Goal: Information Seeking & Learning: Learn about a topic

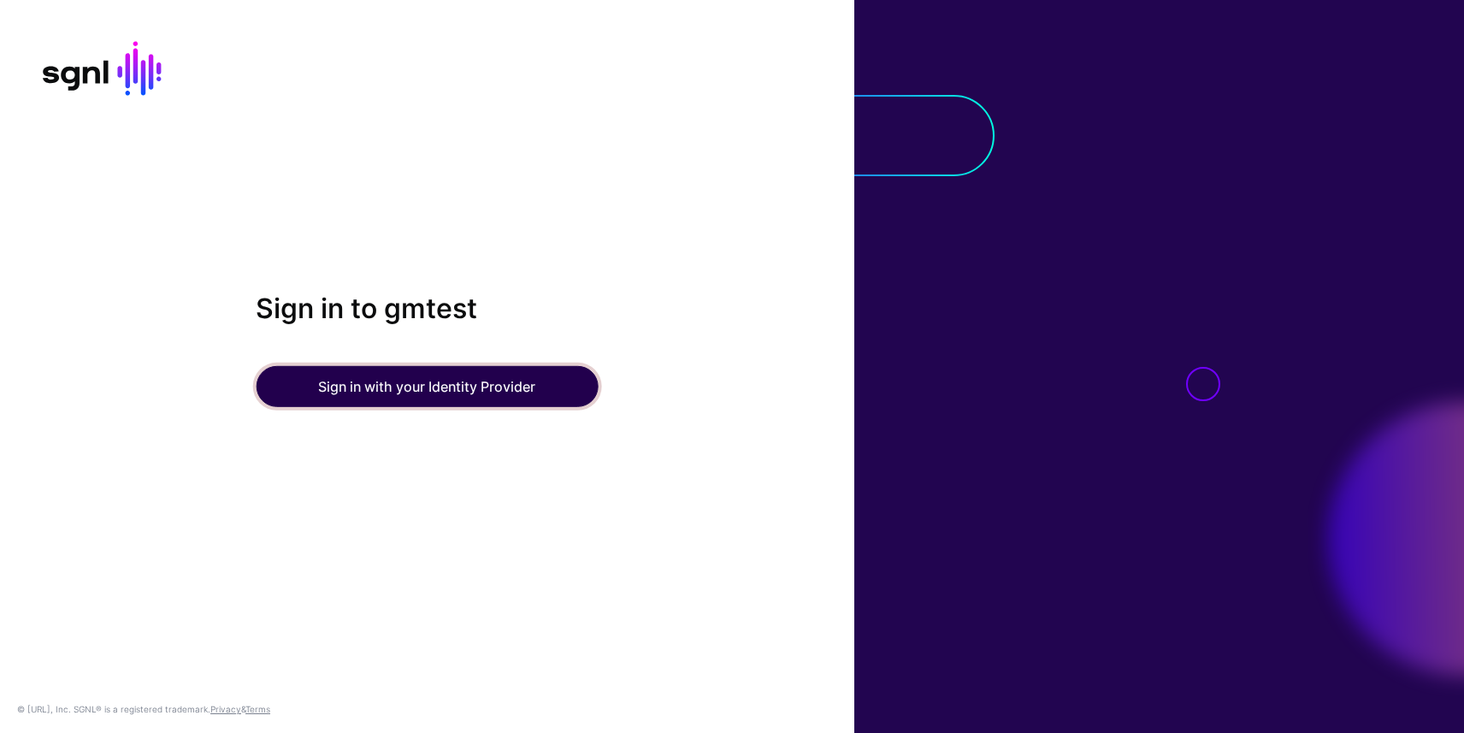
click at [415, 393] on button "Sign in with your Identity Provider" at bounding box center [427, 386] width 342 height 41
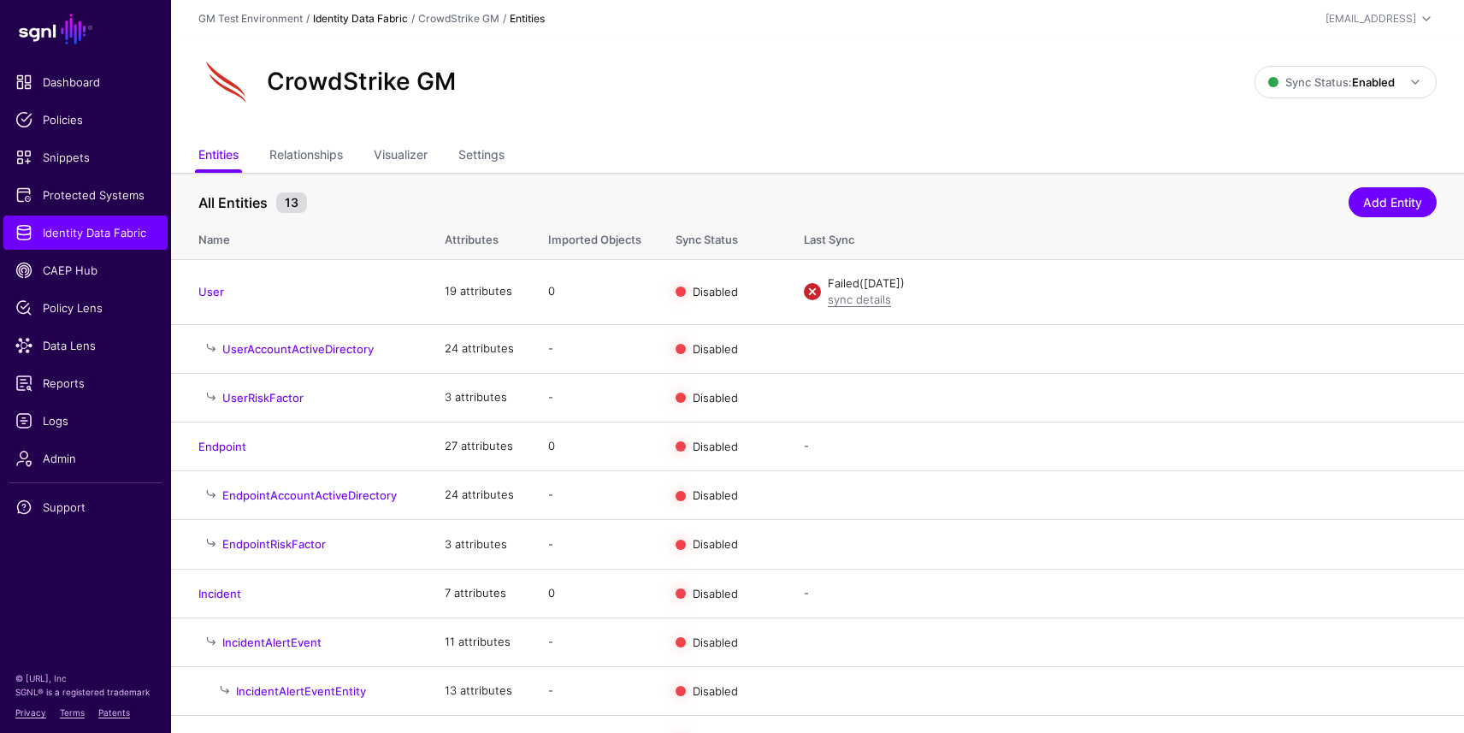
click at [359, 14] on link "Identity Data Fabric" at bounding box center [360, 18] width 95 height 13
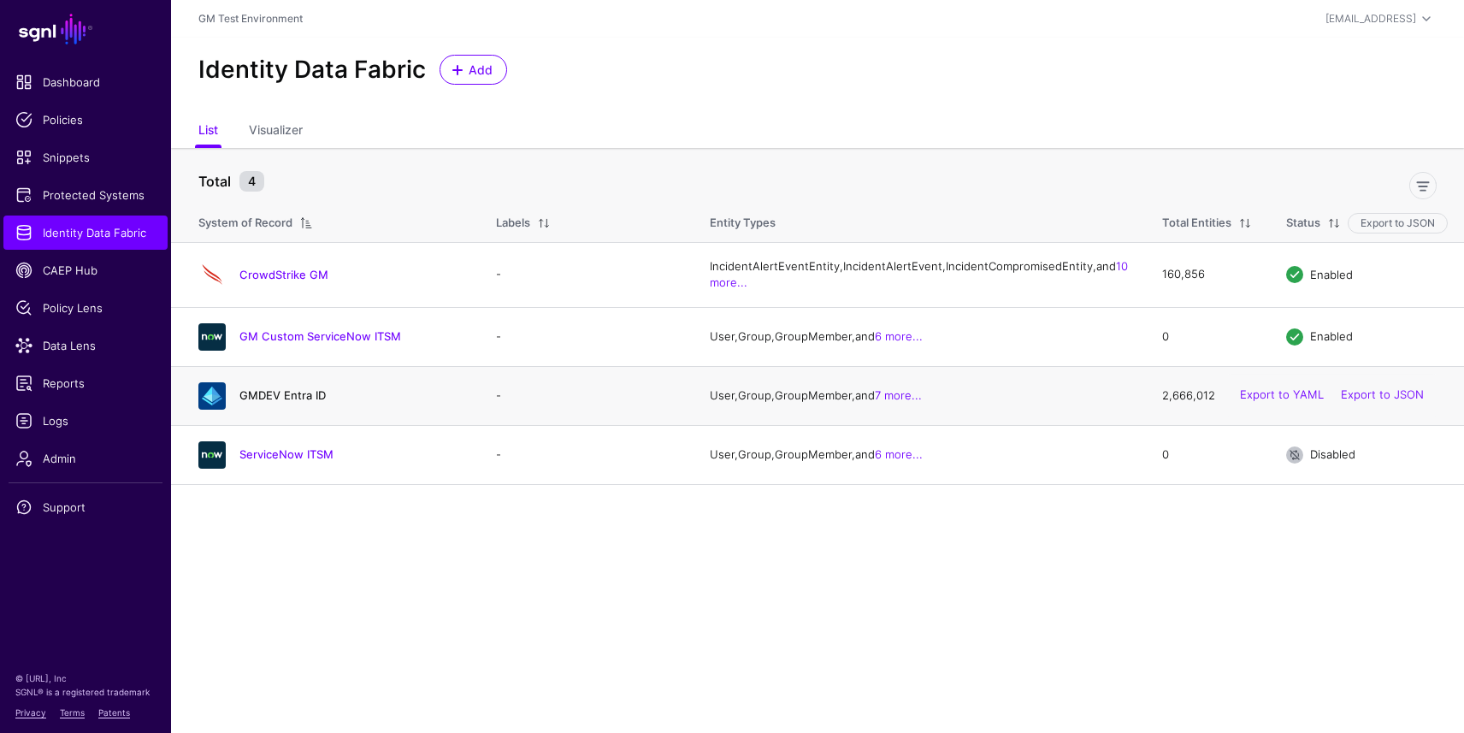
click at [281, 402] on link "GMDEV Entra ID" at bounding box center [282, 395] width 86 height 14
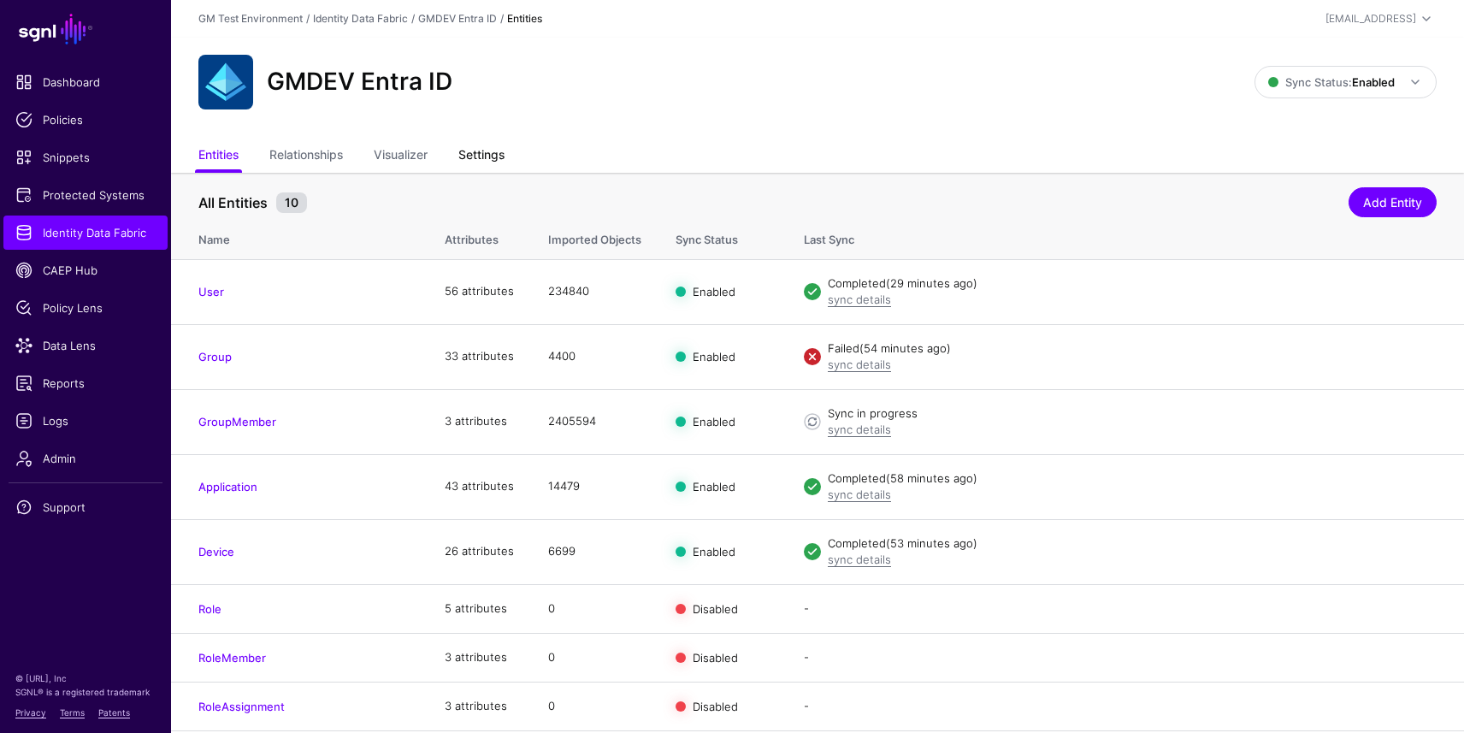
click at [482, 154] on link "Settings" at bounding box center [481, 156] width 46 height 32
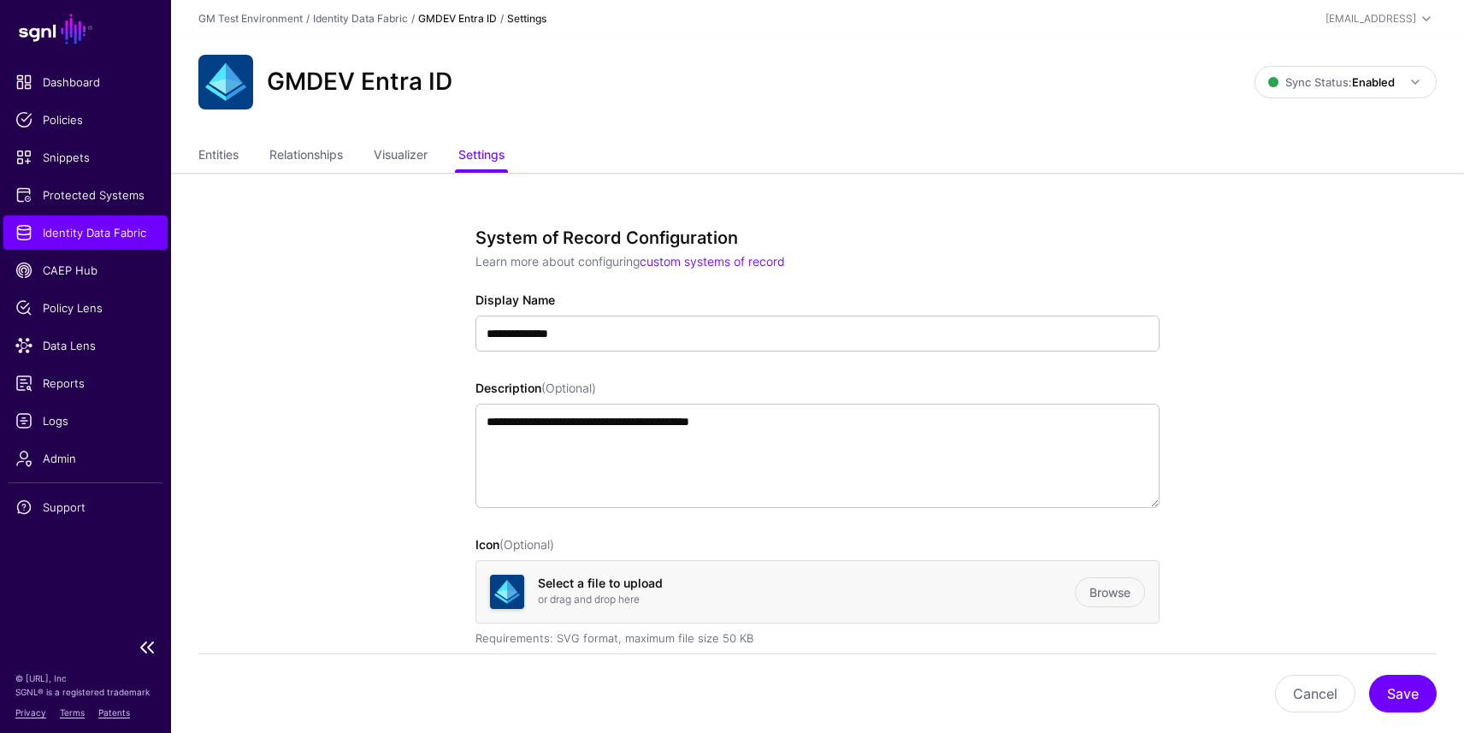
click at [118, 226] on span "Identity Data Fabric" at bounding box center [85, 232] width 140 height 17
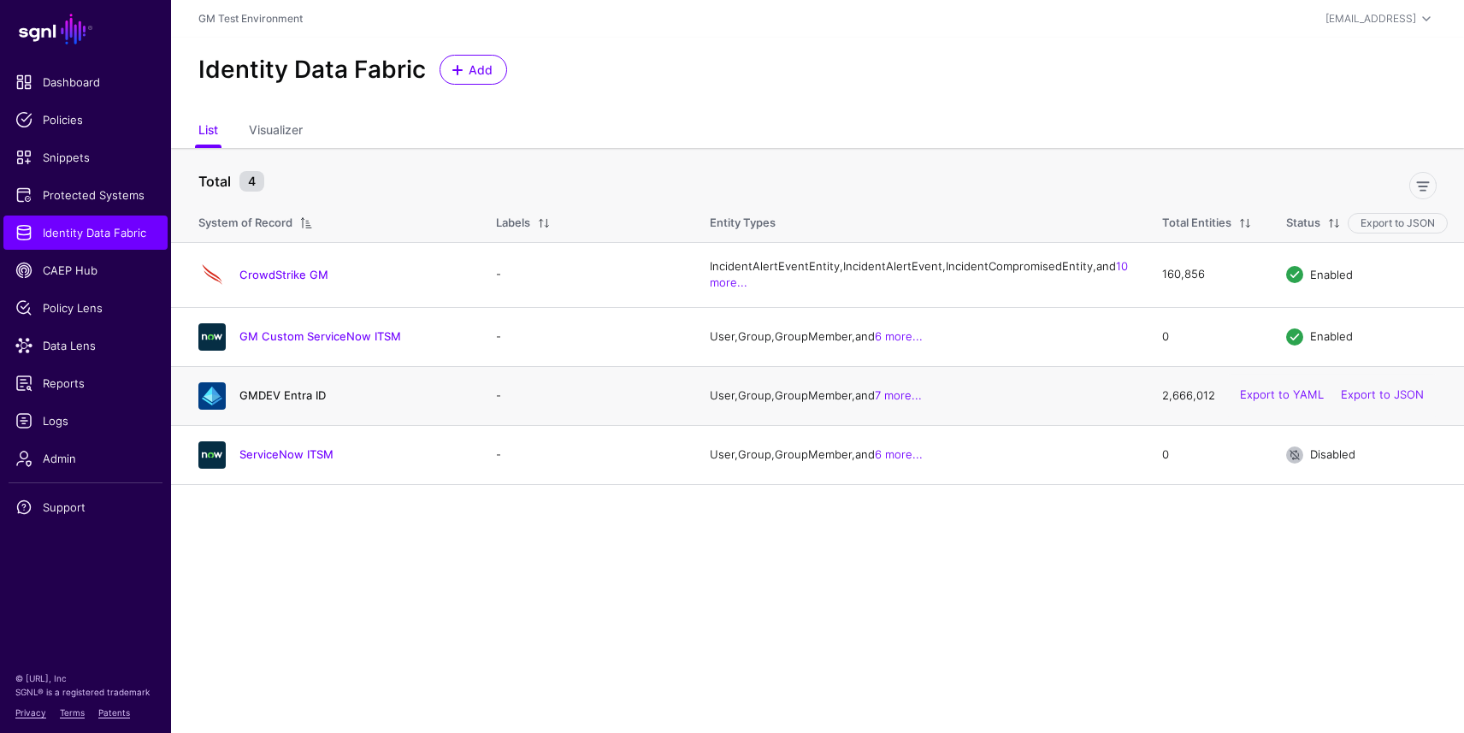
click at [271, 402] on link "GMDEV Entra ID" at bounding box center [282, 395] width 86 height 14
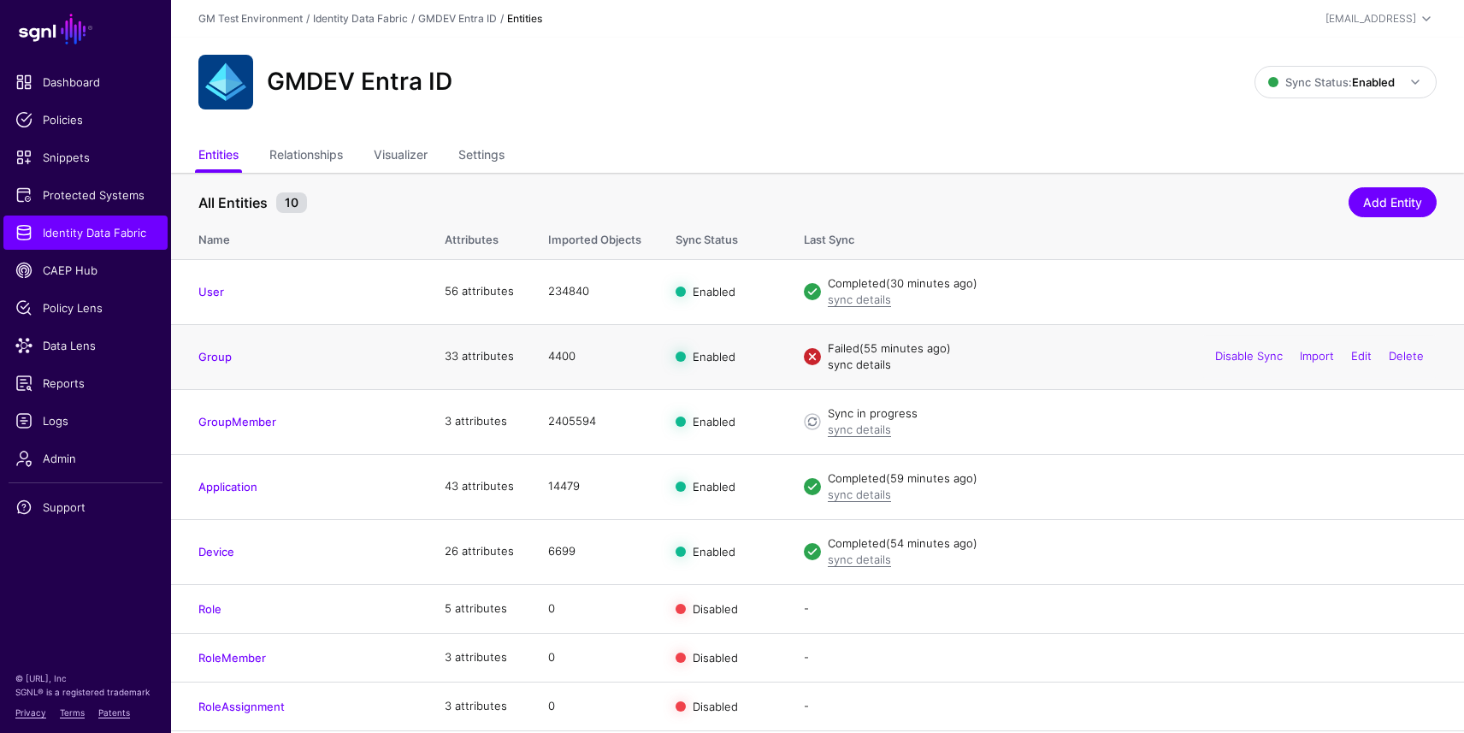
click at [876, 365] on link "sync details" at bounding box center [859, 364] width 63 height 14
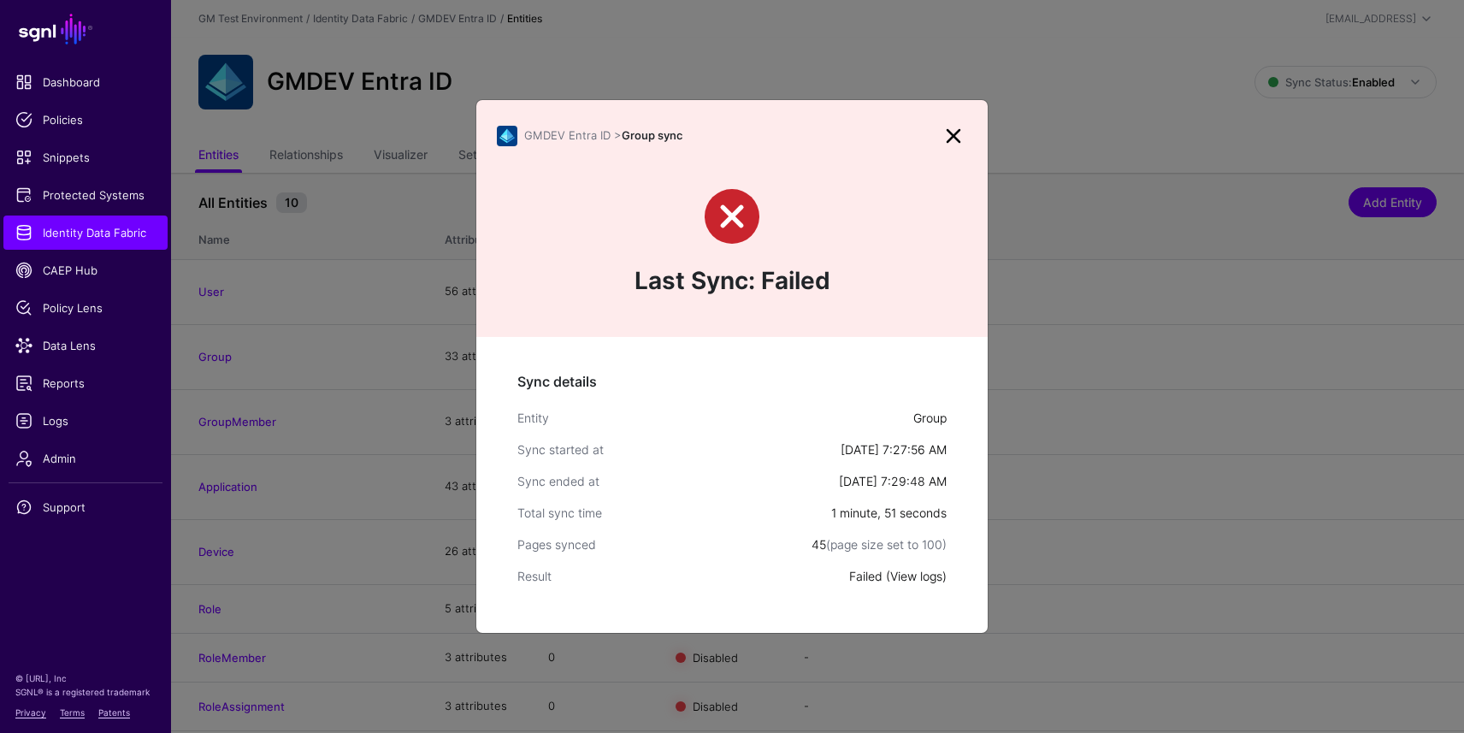
click at [926, 578] on link "View logs" at bounding box center [916, 576] width 52 height 15
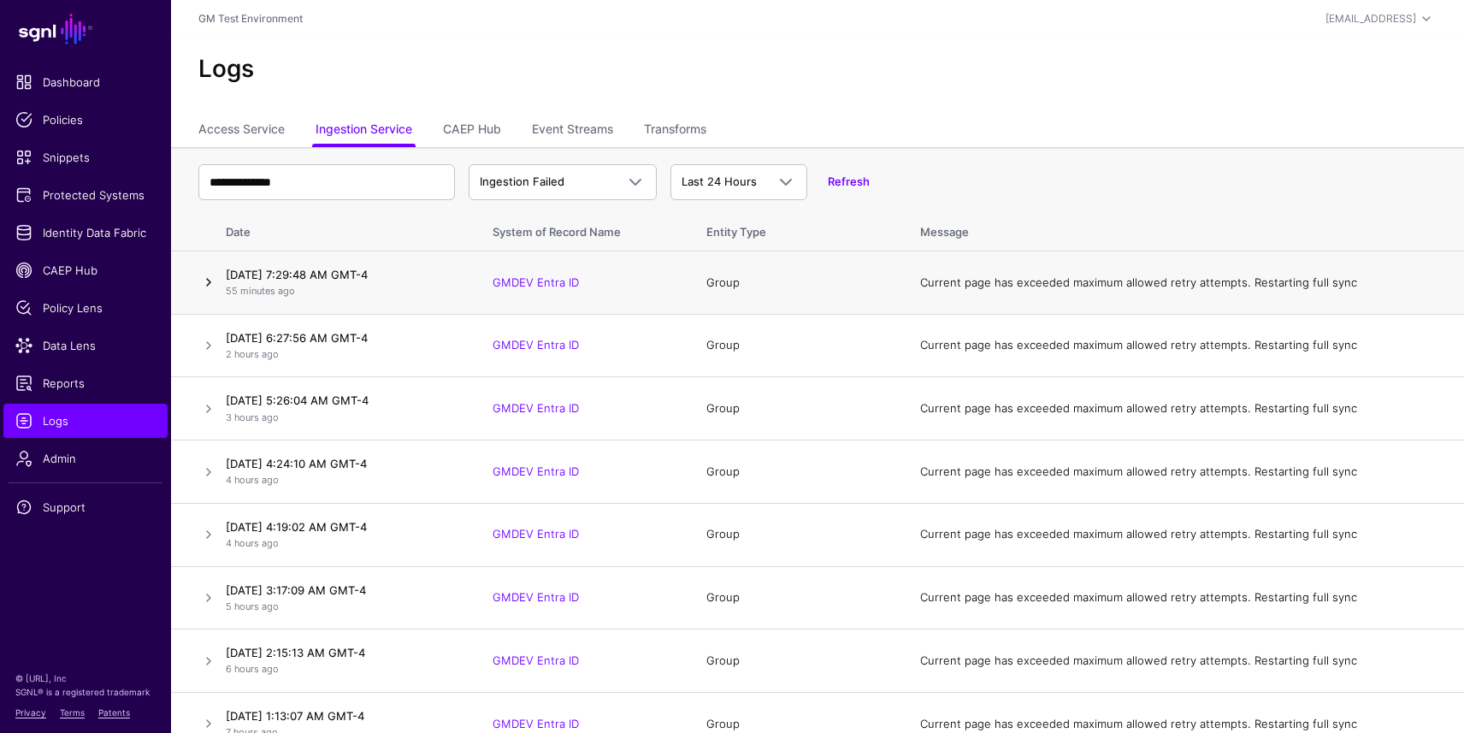
click at [214, 281] on link at bounding box center [208, 282] width 21 height 21
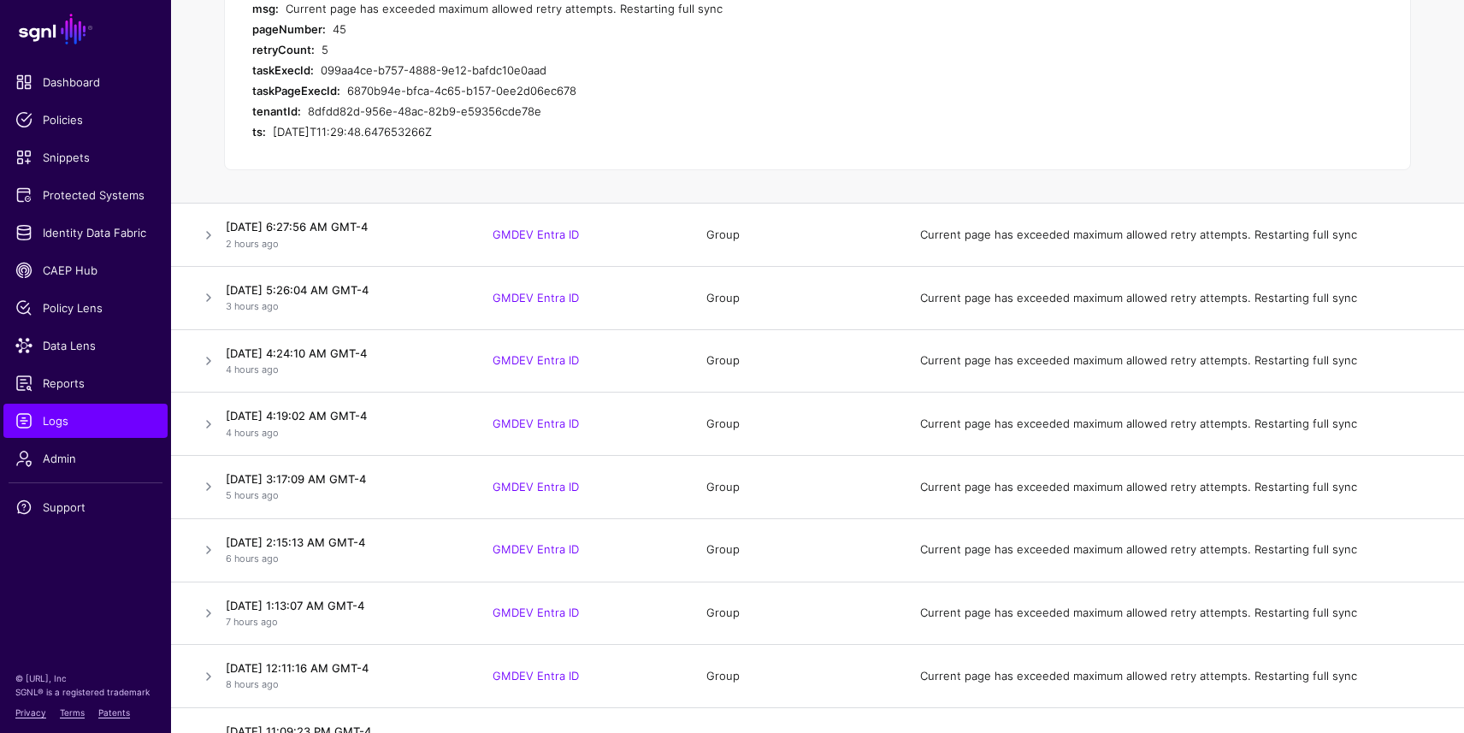
scroll to position [612, 0]
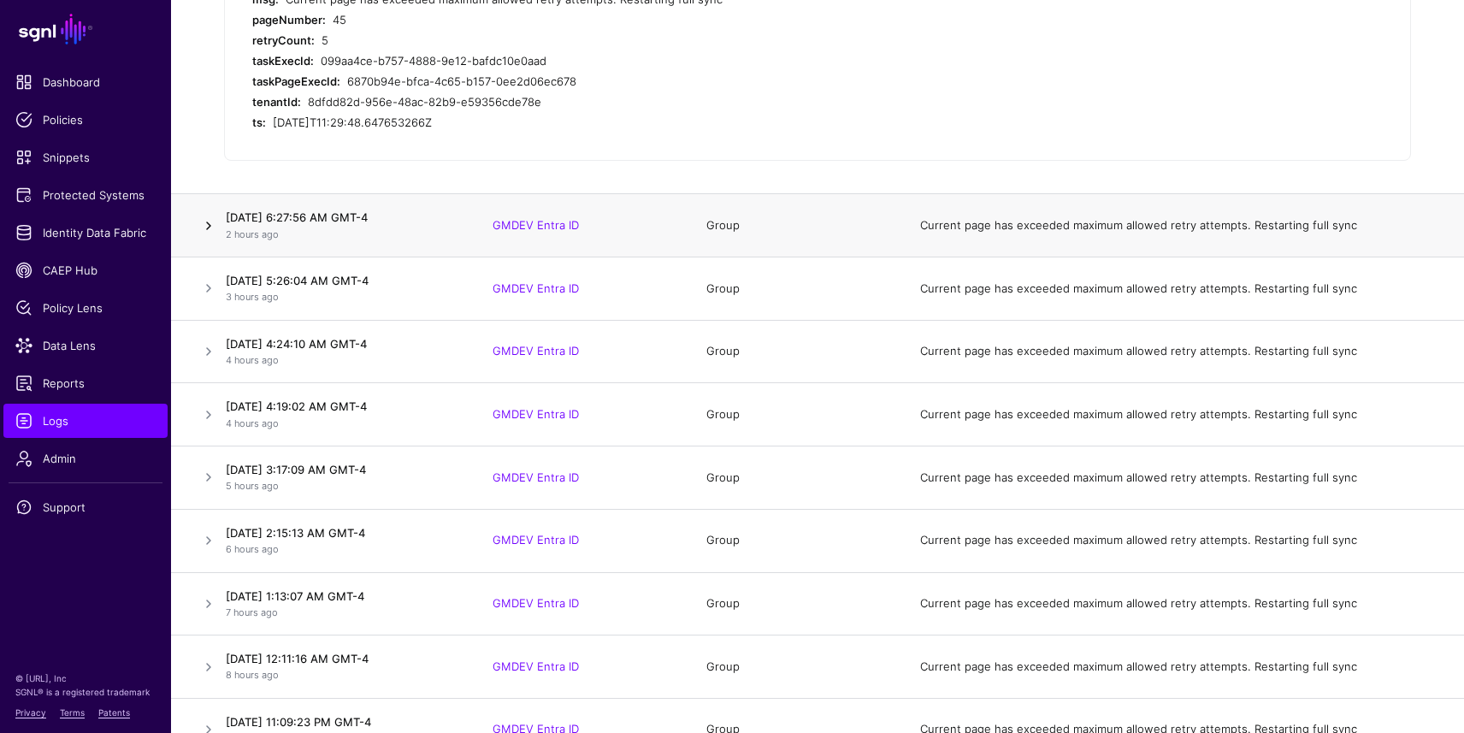
click at [210, 224] on link at bounding box center [208, 226] width 21 height 21
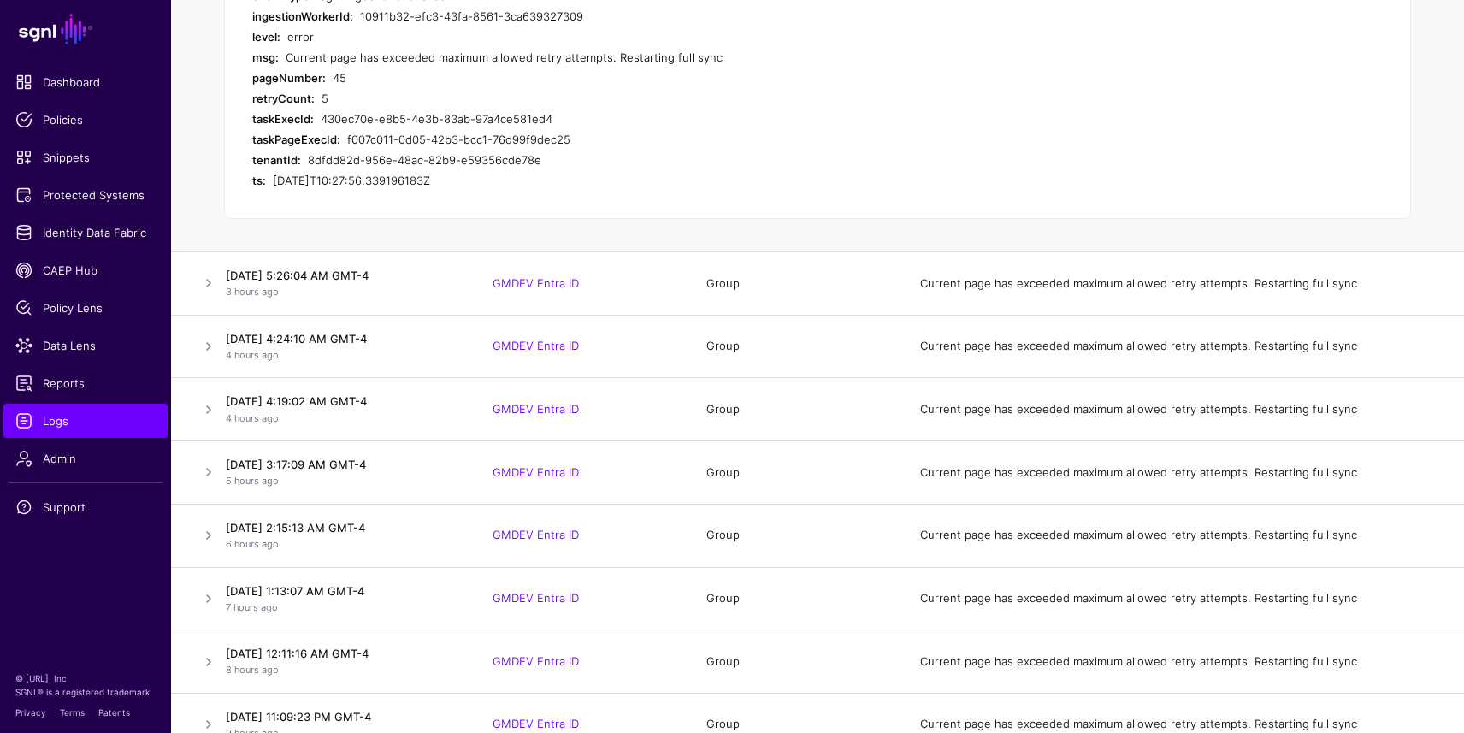
scroll to position [618, 0]
click at [213, 280] on link at bounding box center [208, 282] width 21 height 21
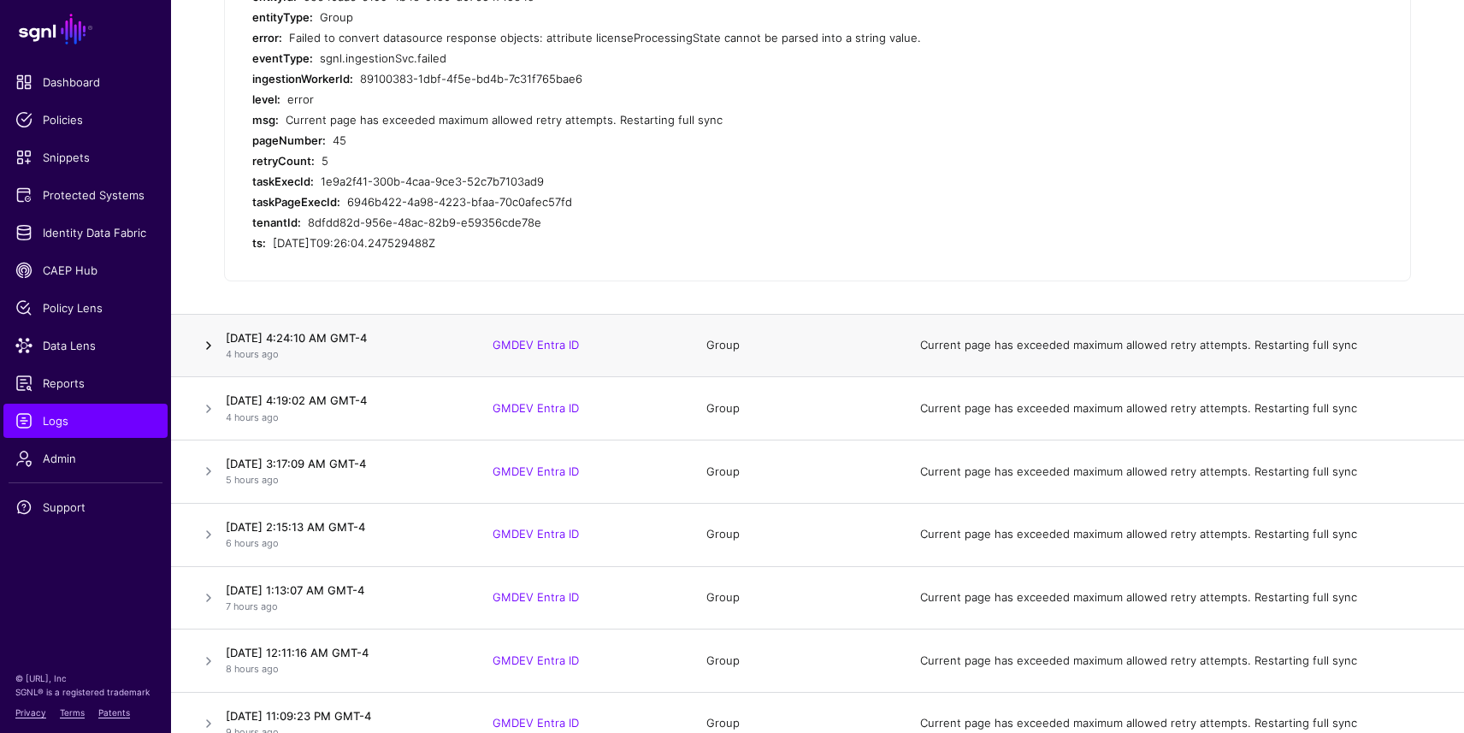
click at [204, 345] on link at bounding box center [208, 345] width 21 height 21
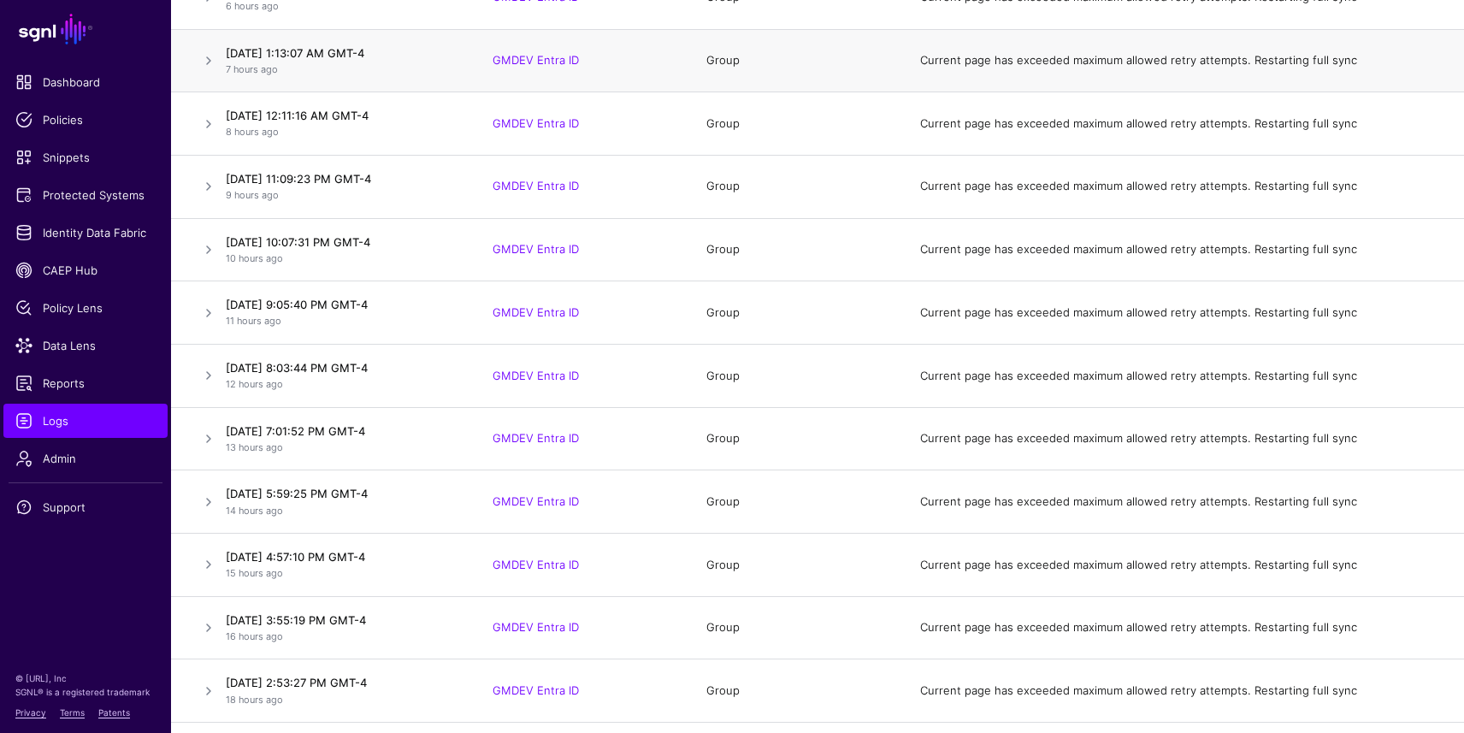
scroll to position [1157, 0]
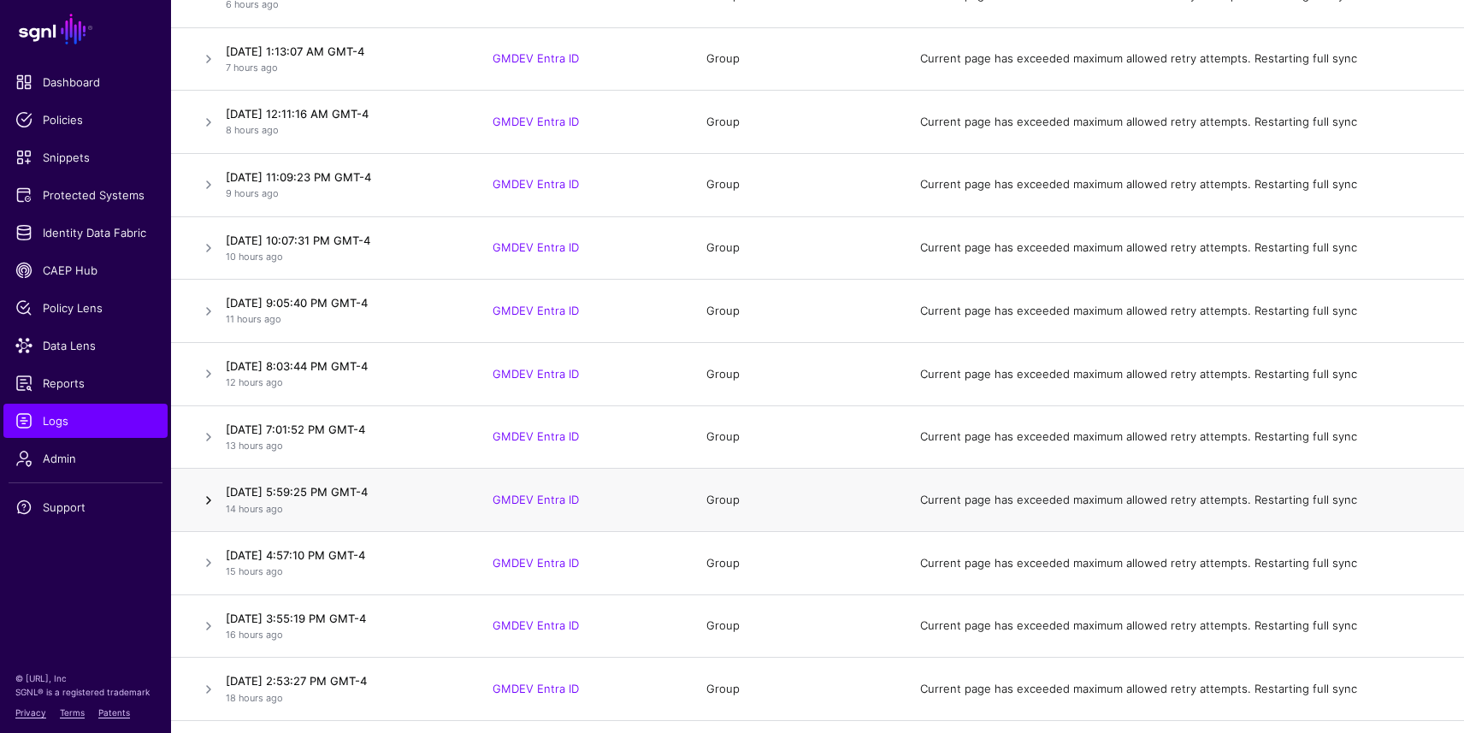
click at [209, 503] on link at bounding box center [208, 500] width 21 height 21
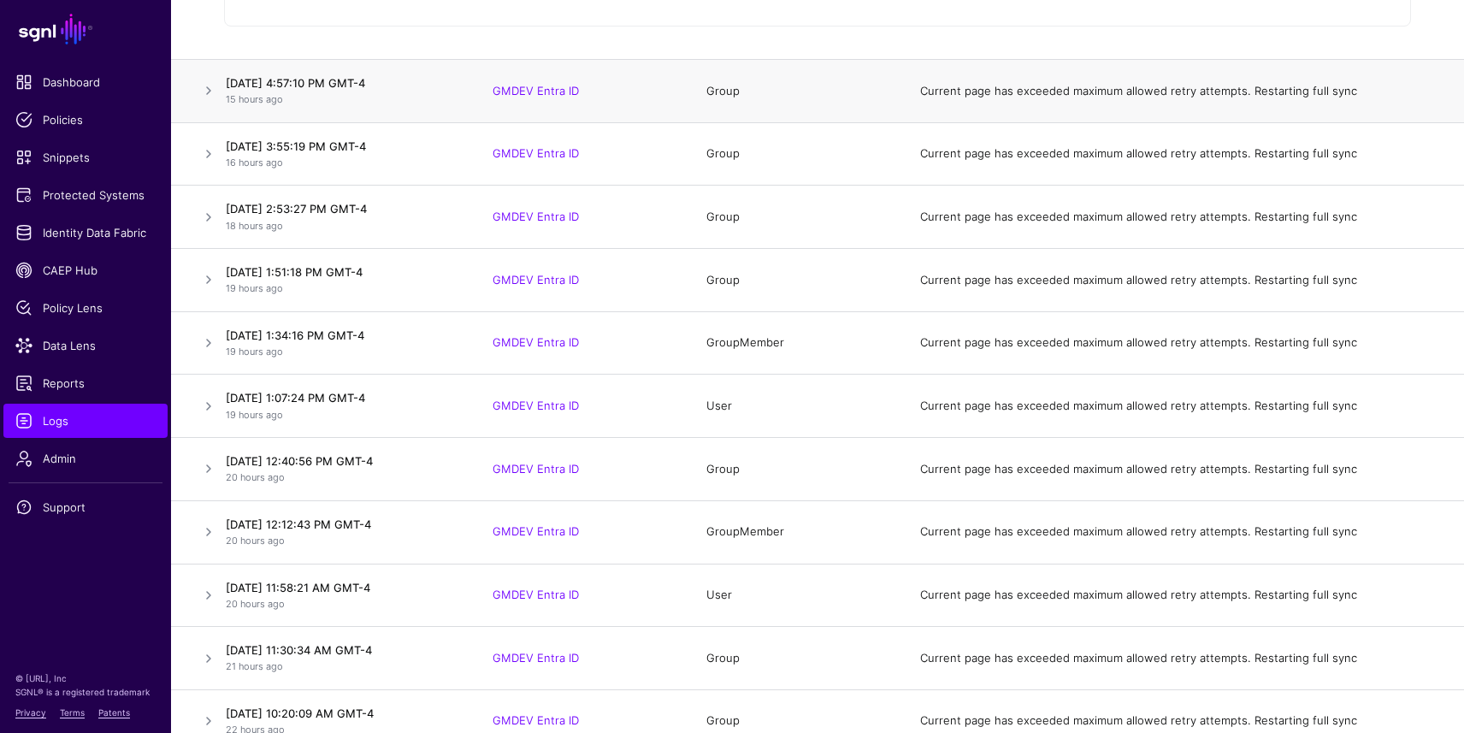
scroll to position [1626, 0]
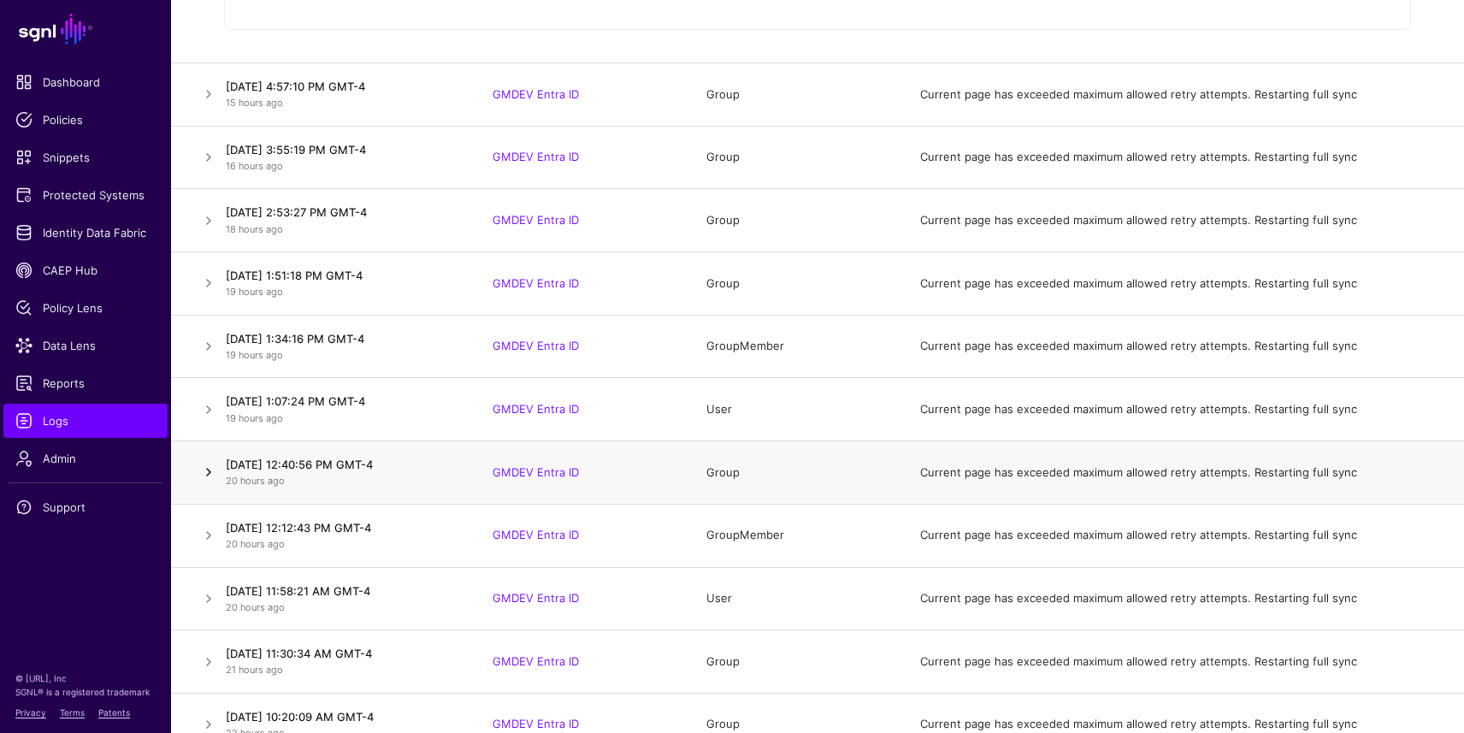
click at [209, 473] on link at bounding box center [208, 472] width 21 height 21
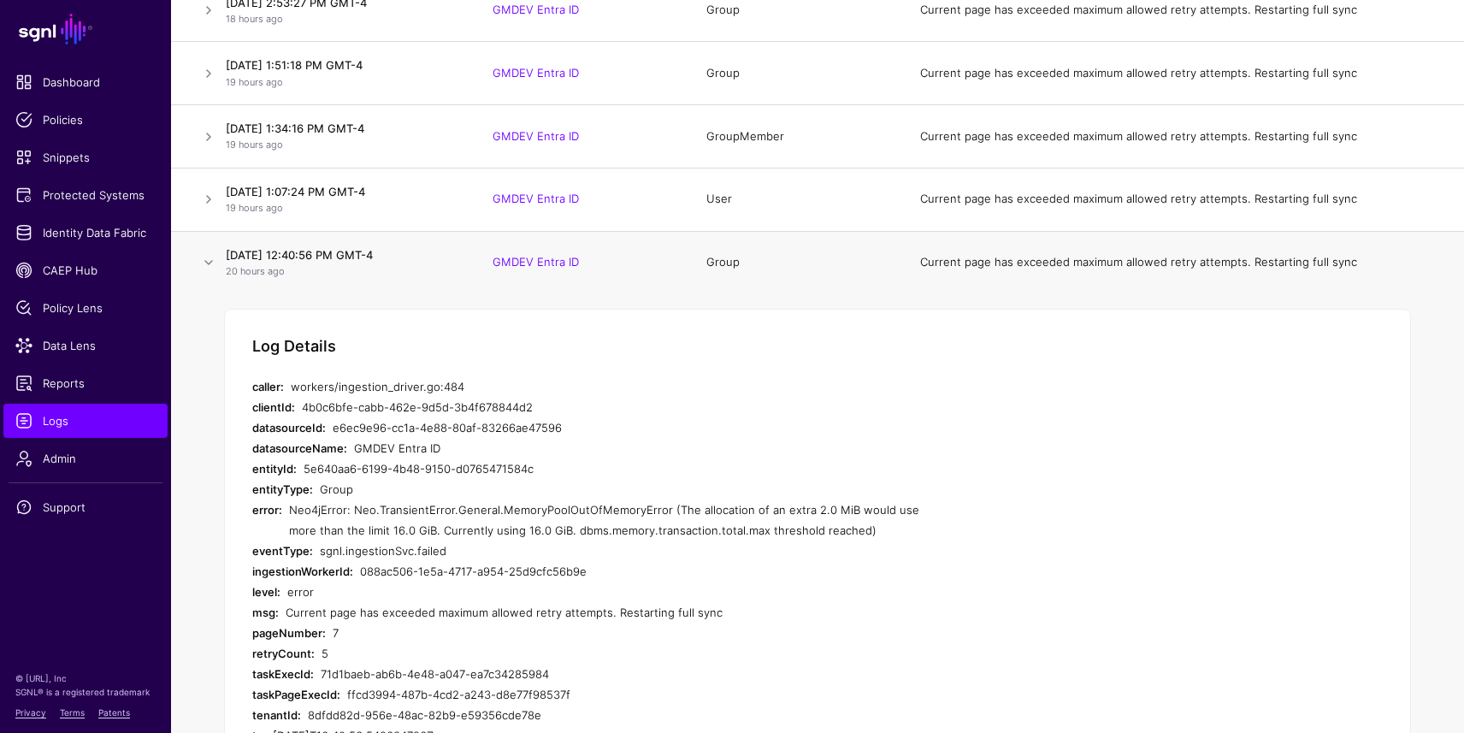
scroll to position [1342, 0]
click at [209, 267] on link at bounding box center [208, 264] width 21 height 21
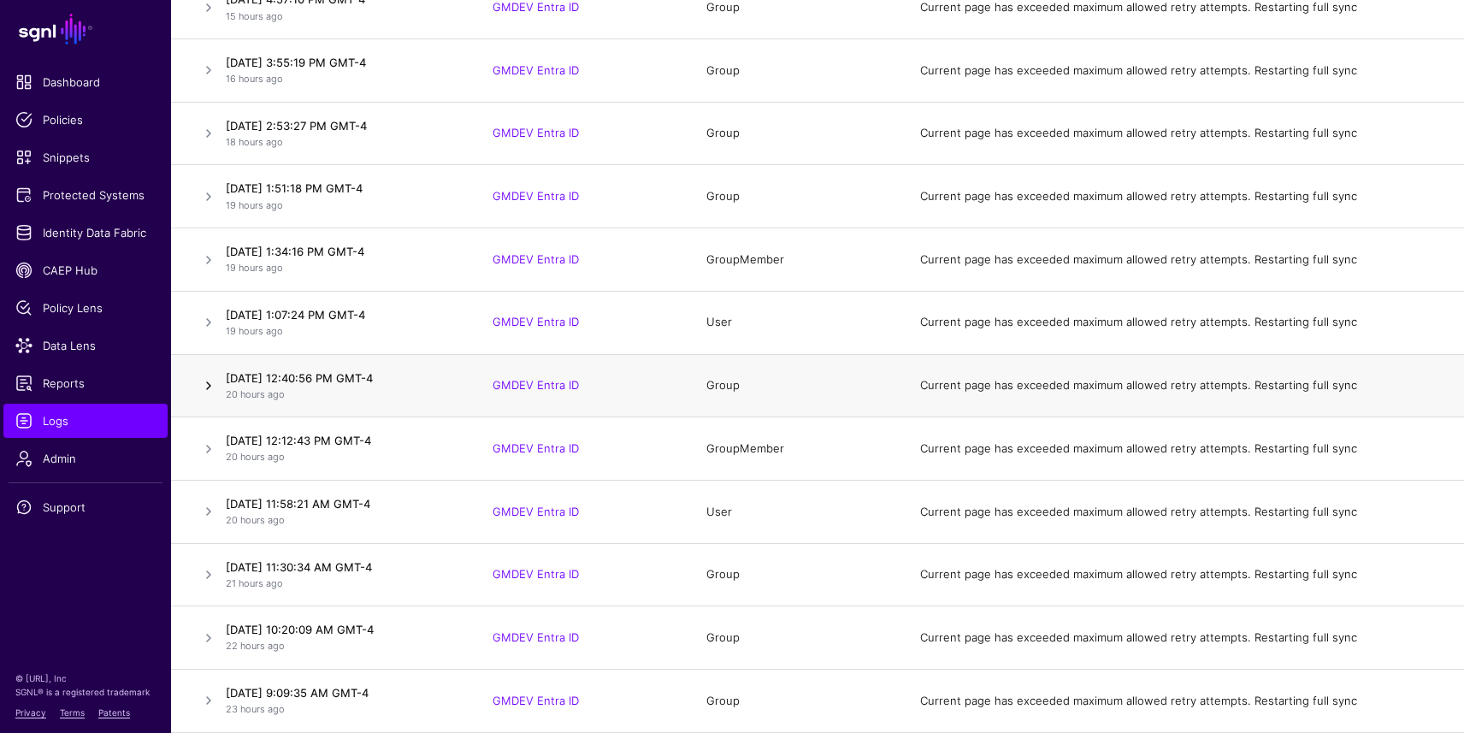
click at [211, 388] on link at bounding box center [208, 385] width 21 height 21
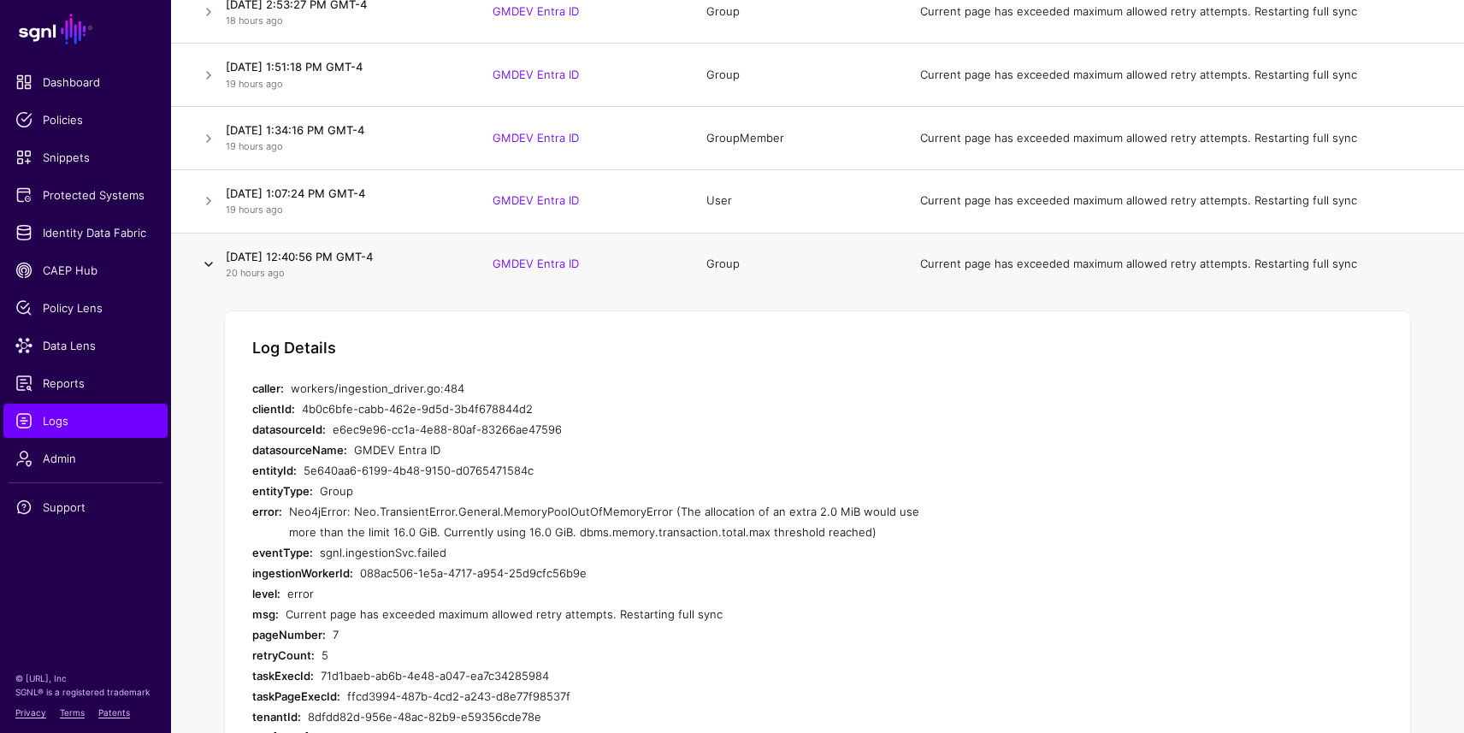
click at [211, 388] on td "Log Details caller: workers/ingestion_driver.go:484 clientId: 4b0c6bfe-cabb-462…" at bounding box center [817, 551] width 1293 height 513
click at [209, 258] on link at bounding box center [208, 264] width 21 height 21
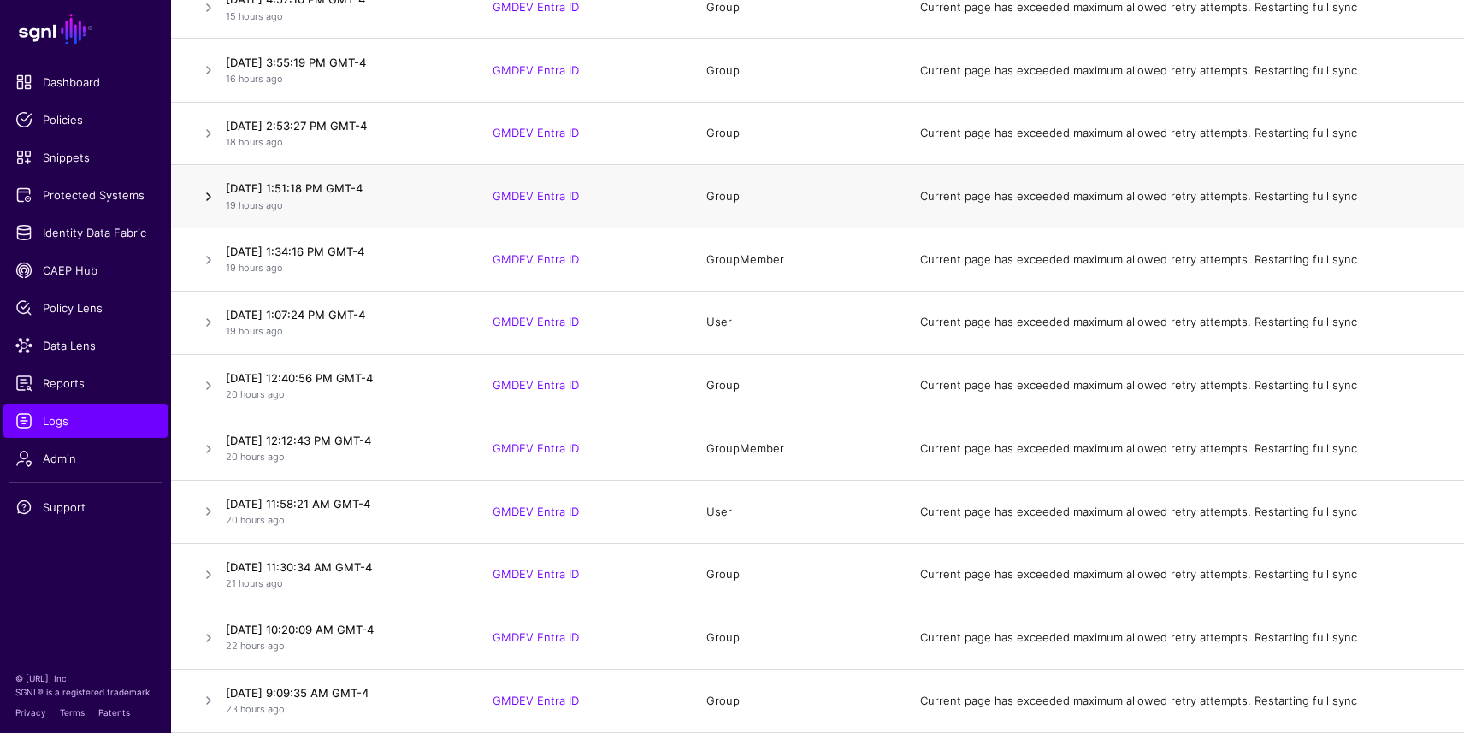
click at [205, 193] on link at bounding box center [208, 196] width 21 height 21
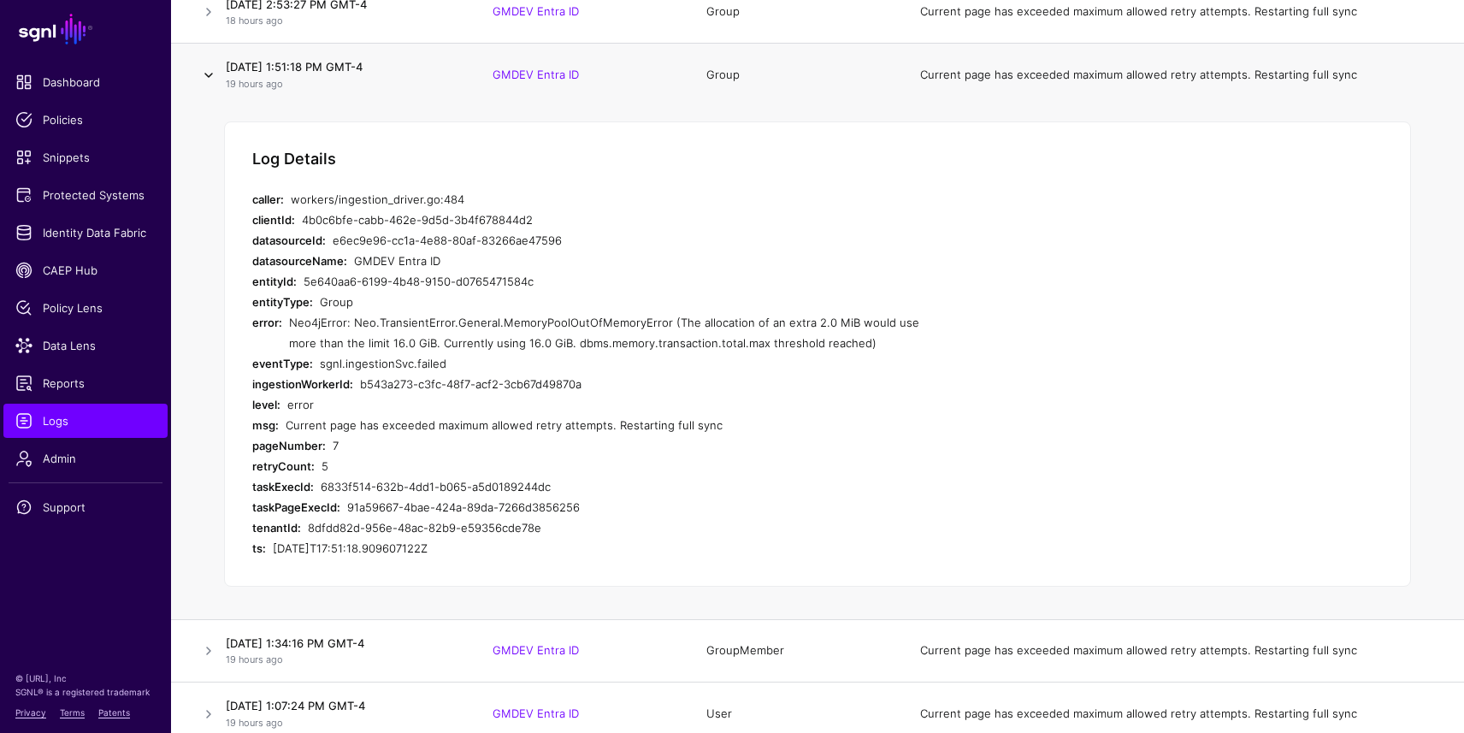
click at [213, 76] on link at bounding box center [208, 75] width 21 height 21
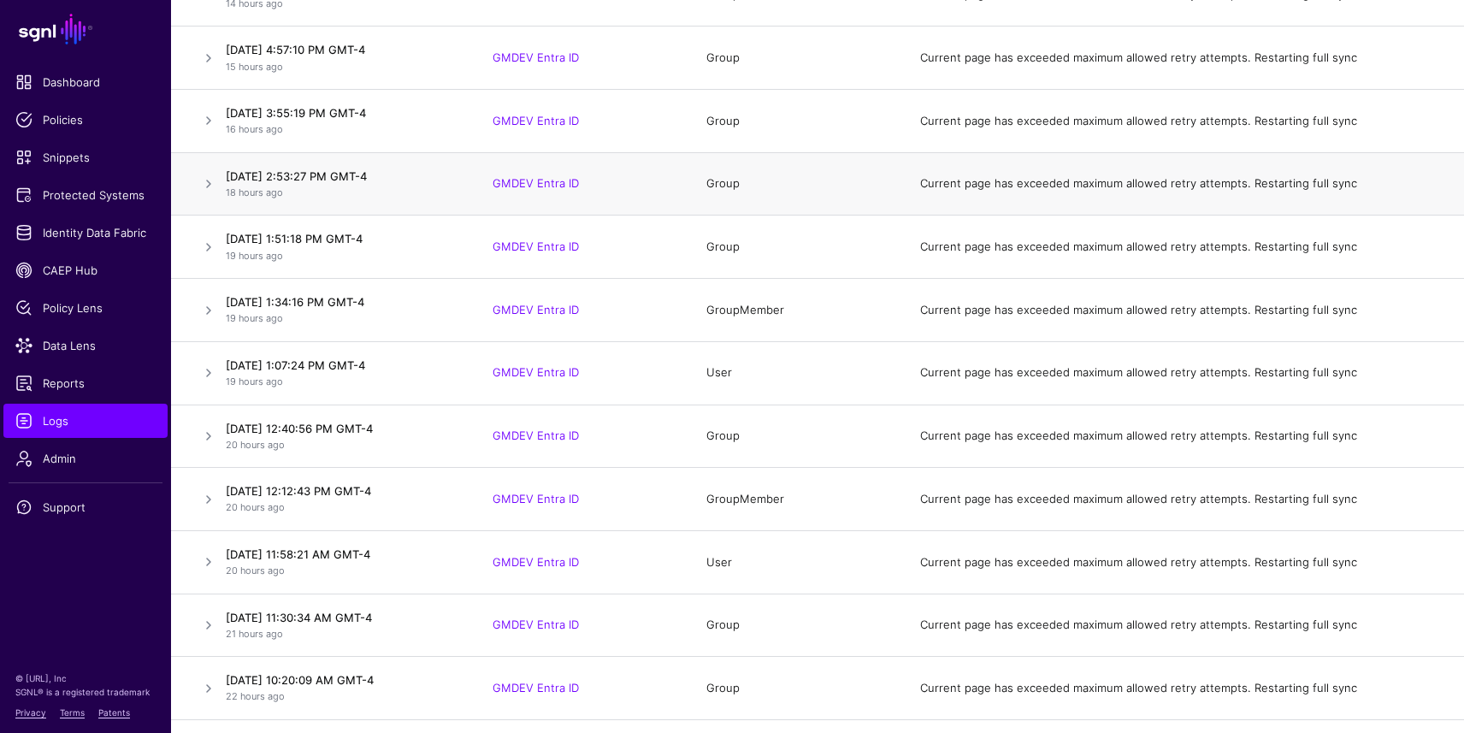
scroll to position [1167, 0]
click at [210, 182] on link at bounding box center [208, 187] width 21 height 21
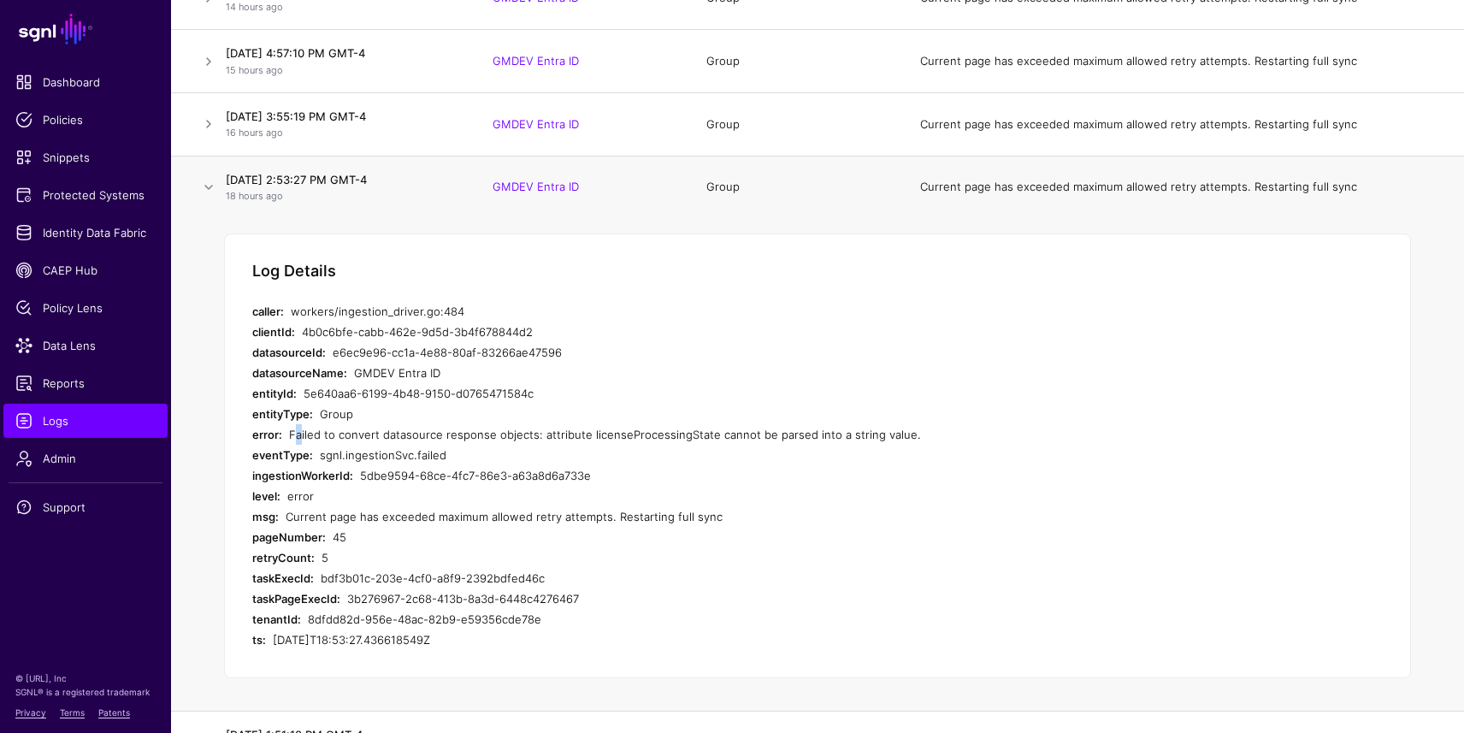
click at [292, 435] on div "Failed to convert datasource response objects: attribute licenseProcessingState…" at bounding box center [612, 434] width 647 height 21
click at [207, 186] on link at bounding box center [208, 187] width 21 height 21
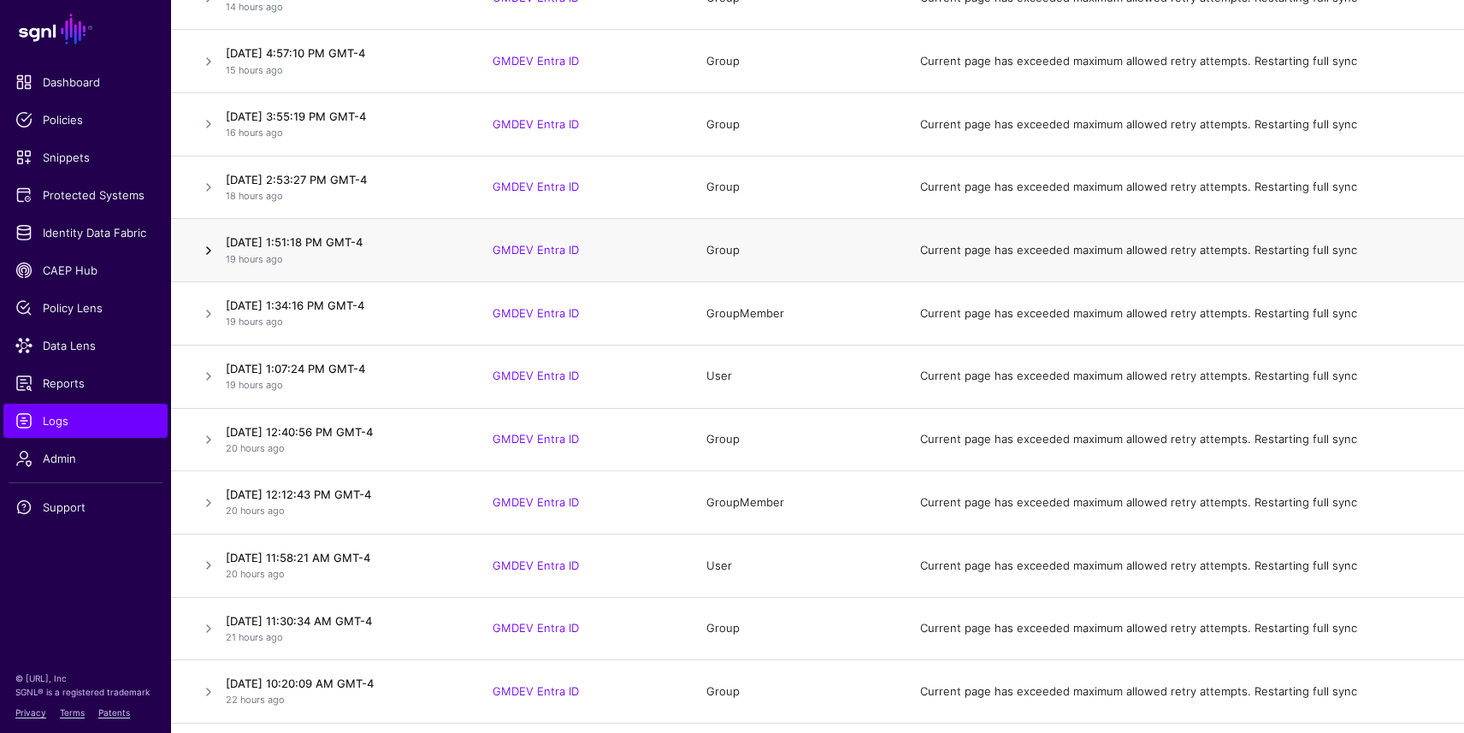
click at [206, 251] on link at bounding box center [208, 250] width 21 height 21
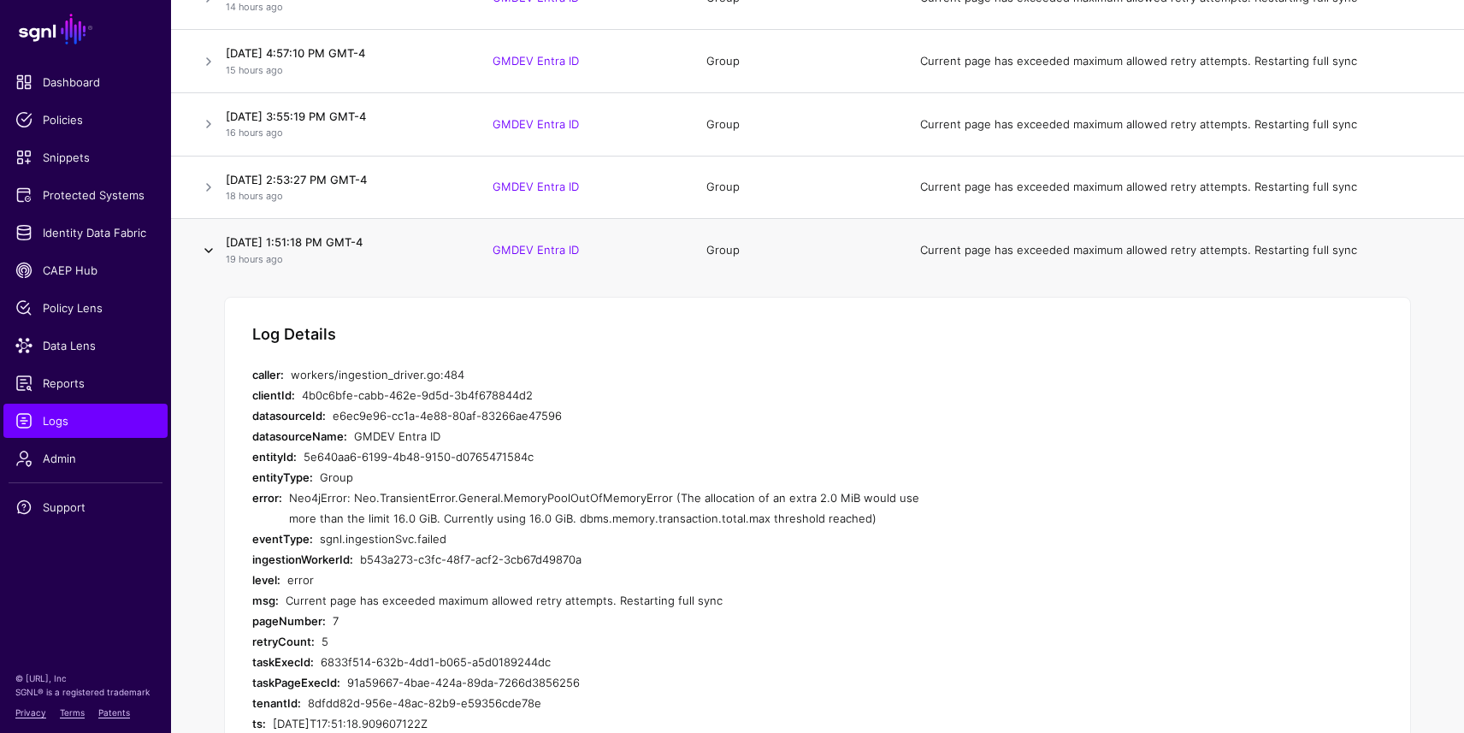
click at [206, 251] on link at bounding box center [208, 250] width 21 height 21
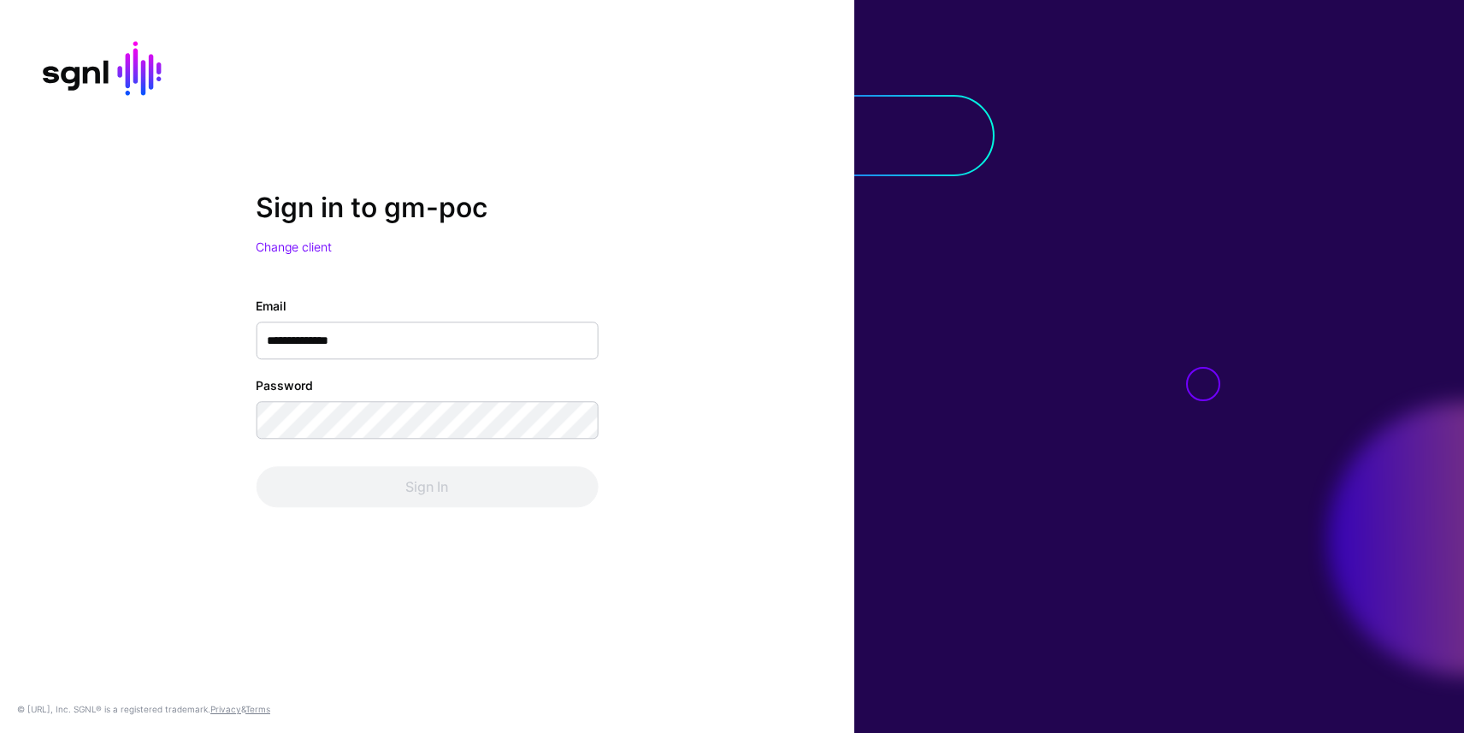
type input "**********"
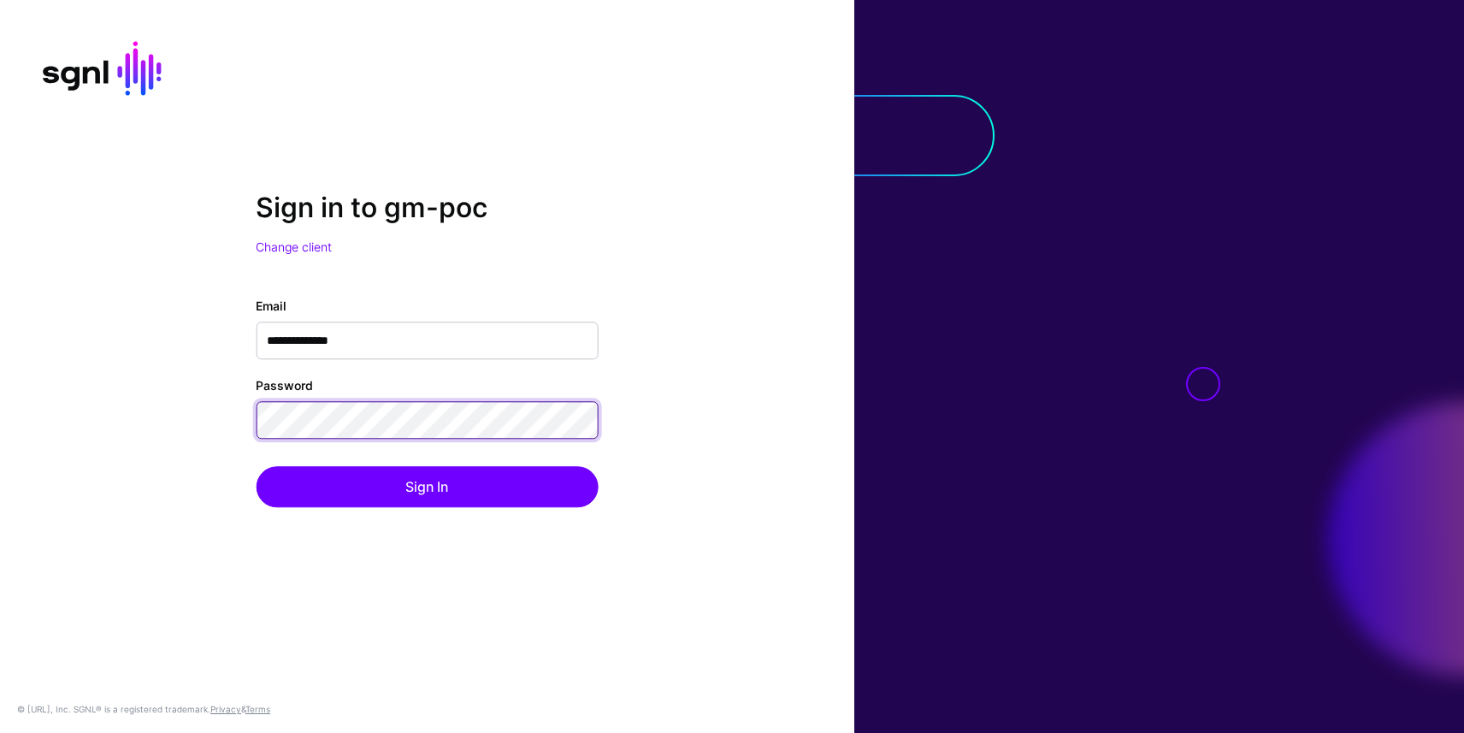
click at [256, 466] on button "Sign In" at bounding box center [427, 486] width 342 height 41
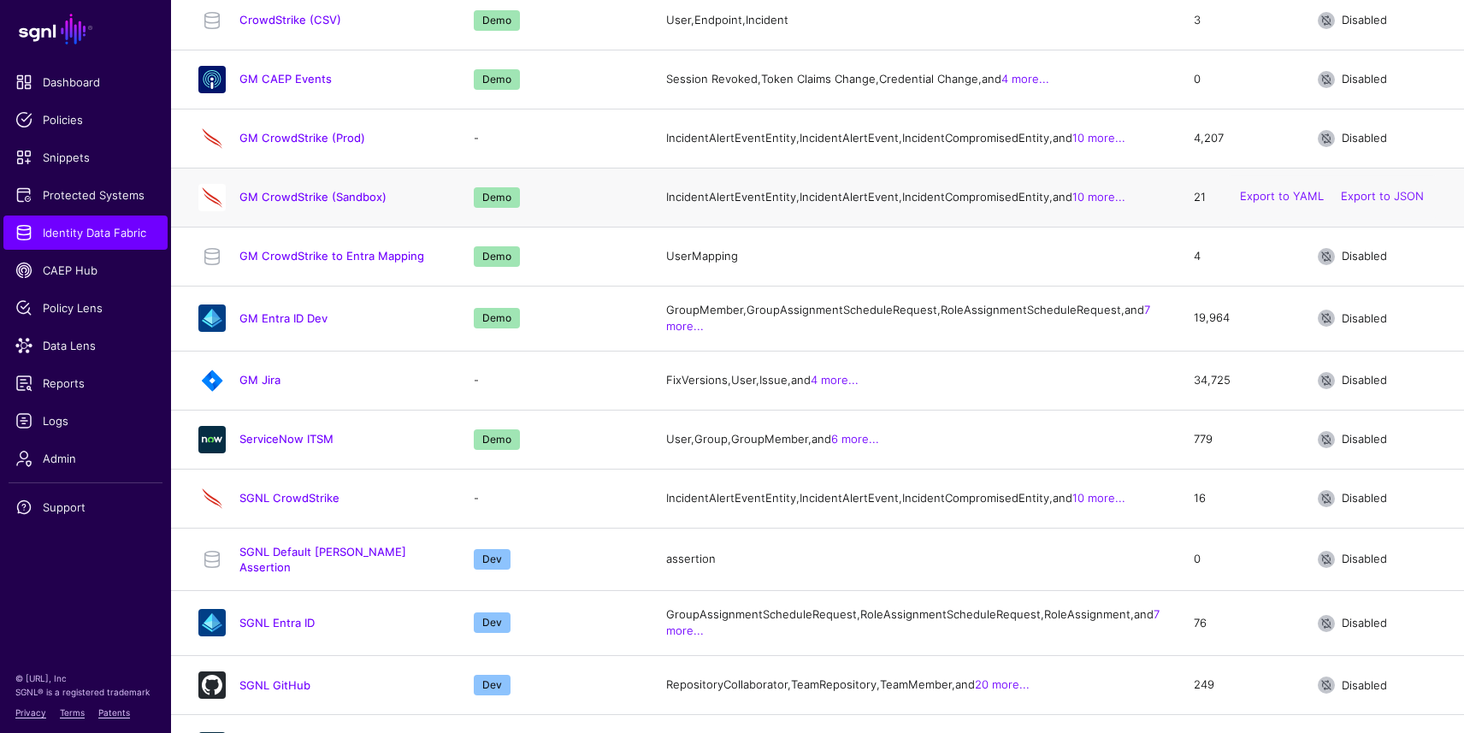
scroll to position [252, 0]
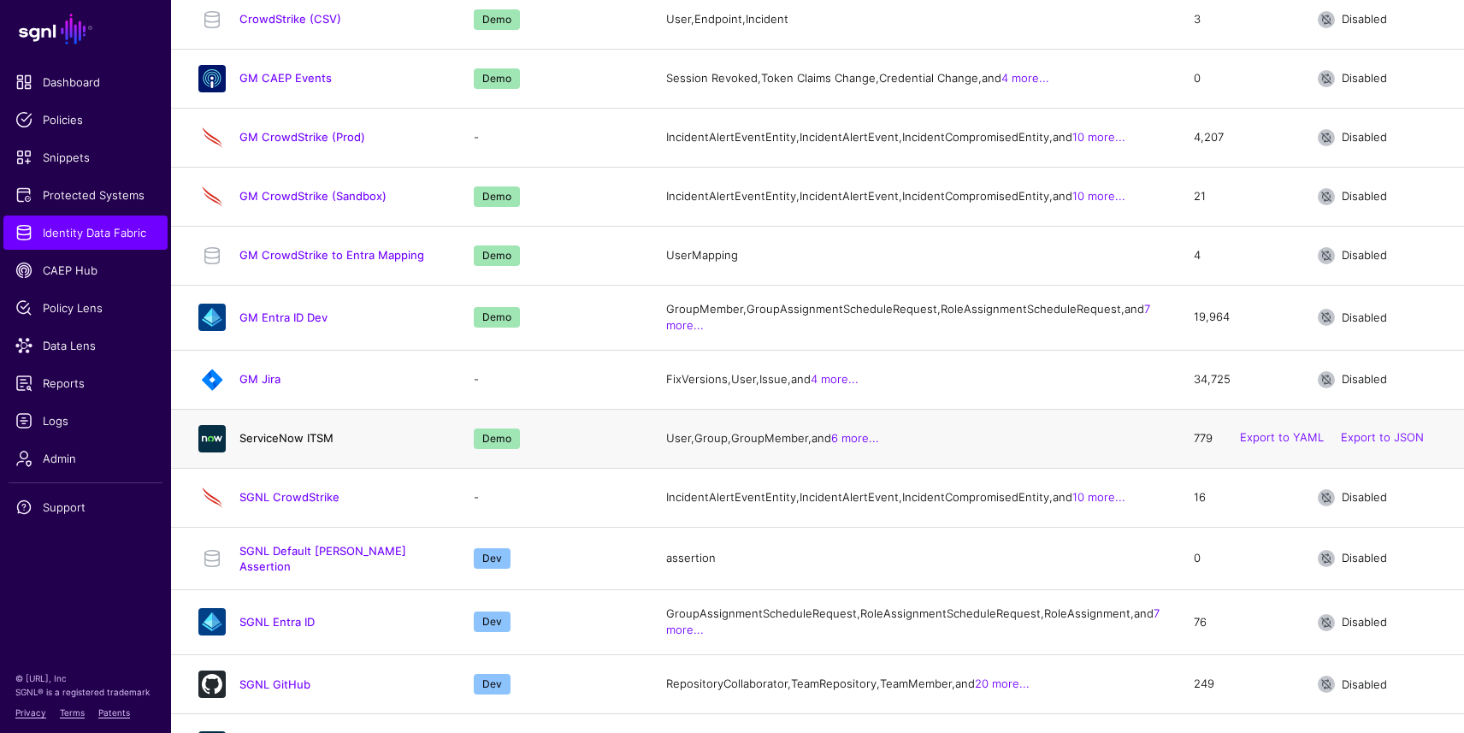
click at [271, 445] on link "ServiceNow ITSM" at bounding box center [286, 438] width 94 height 14
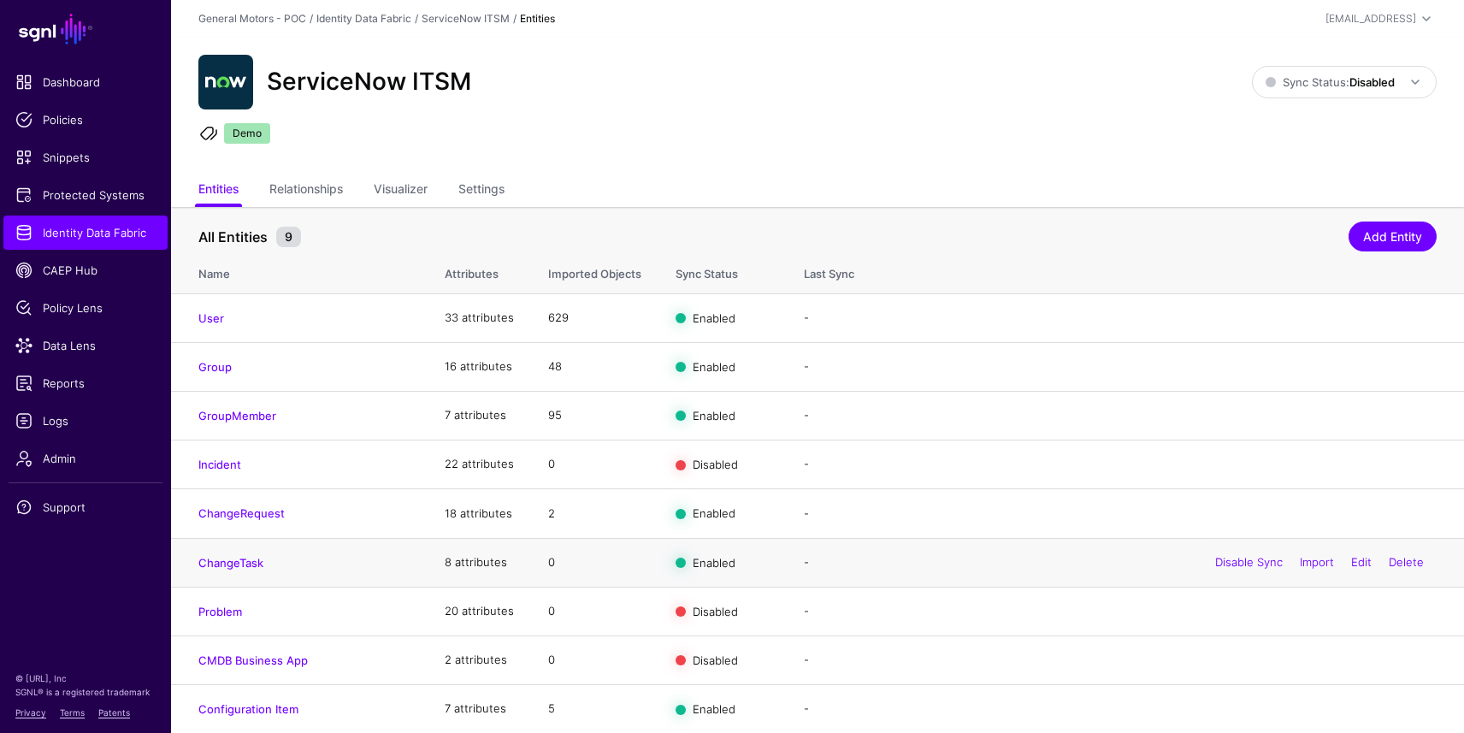
scroll to position [5, 0]
click at [336, 180] on link "Relationships" at bounding box center [306, 190] width 74 height 32
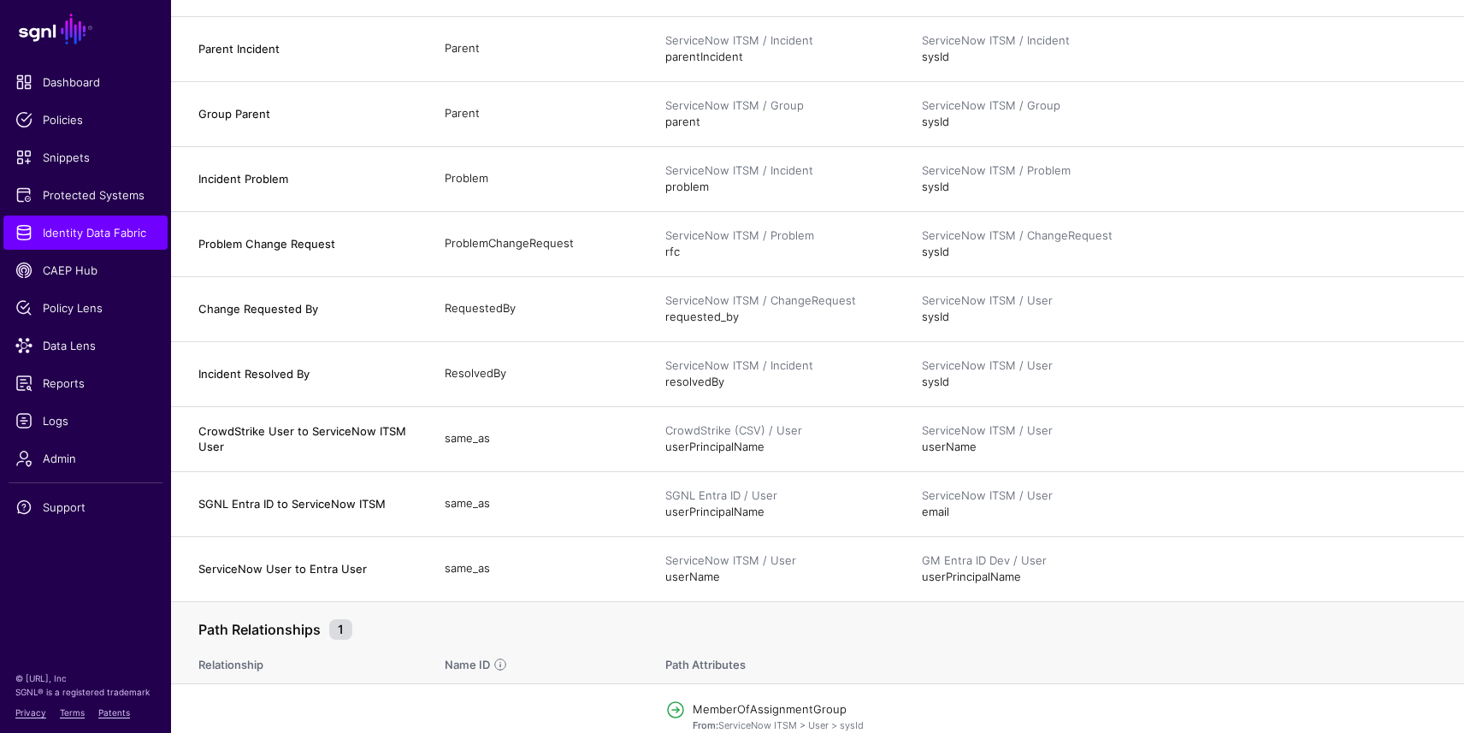
scroll to position [1527, 0]
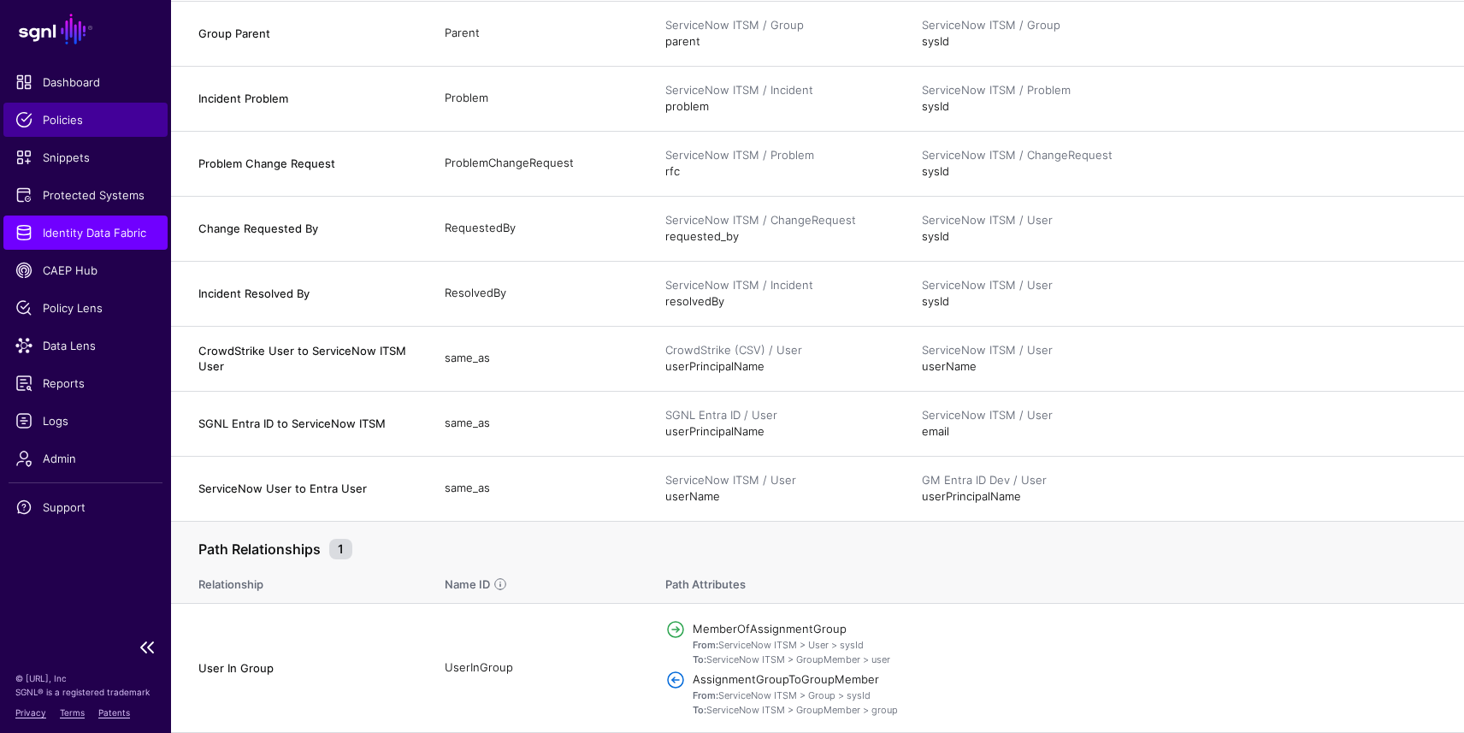
click at [64, 115] on span "Policies" at bounding box center [85, 119] width 140 height 17
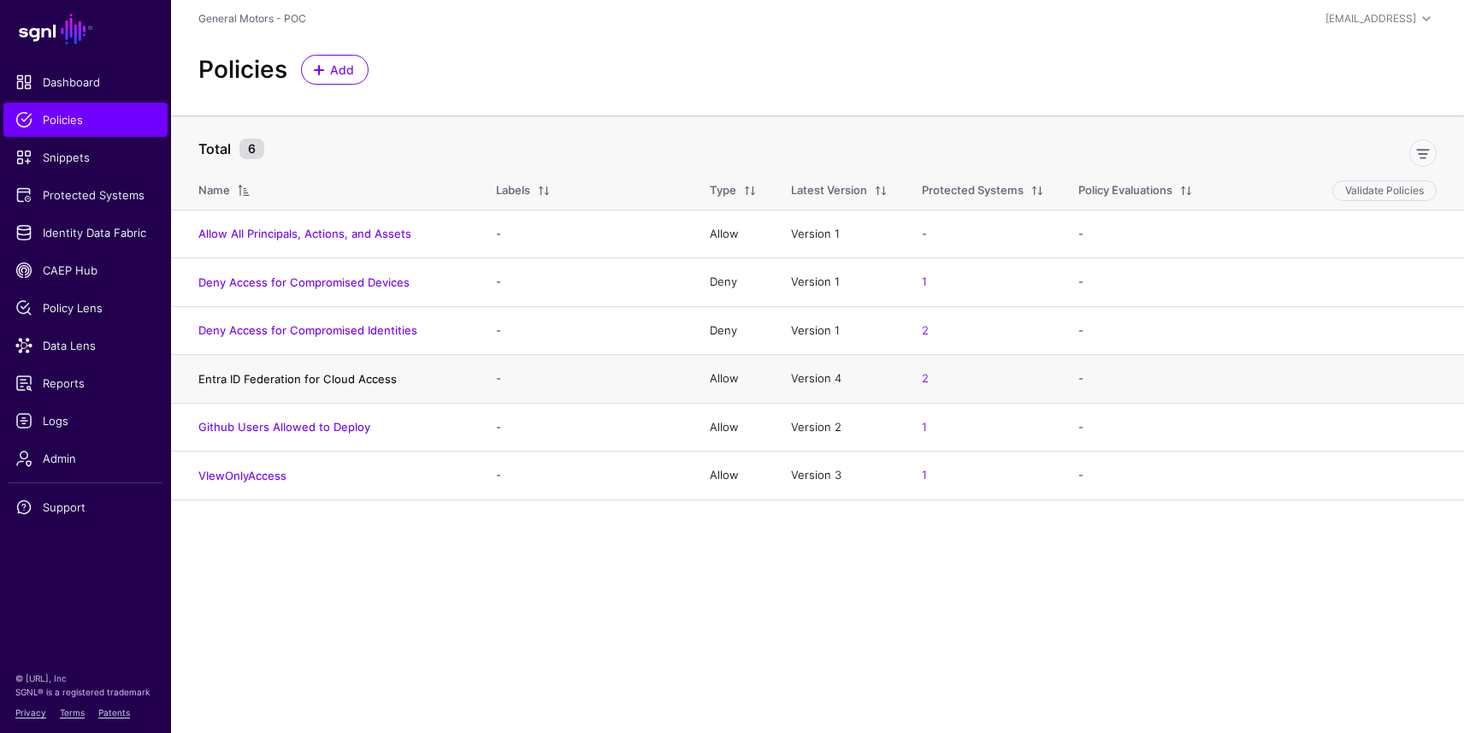
click at [240, 372] on link "Entra ID Federation for Cloud Access" at bounding box center [297, 379] width 198 height 14
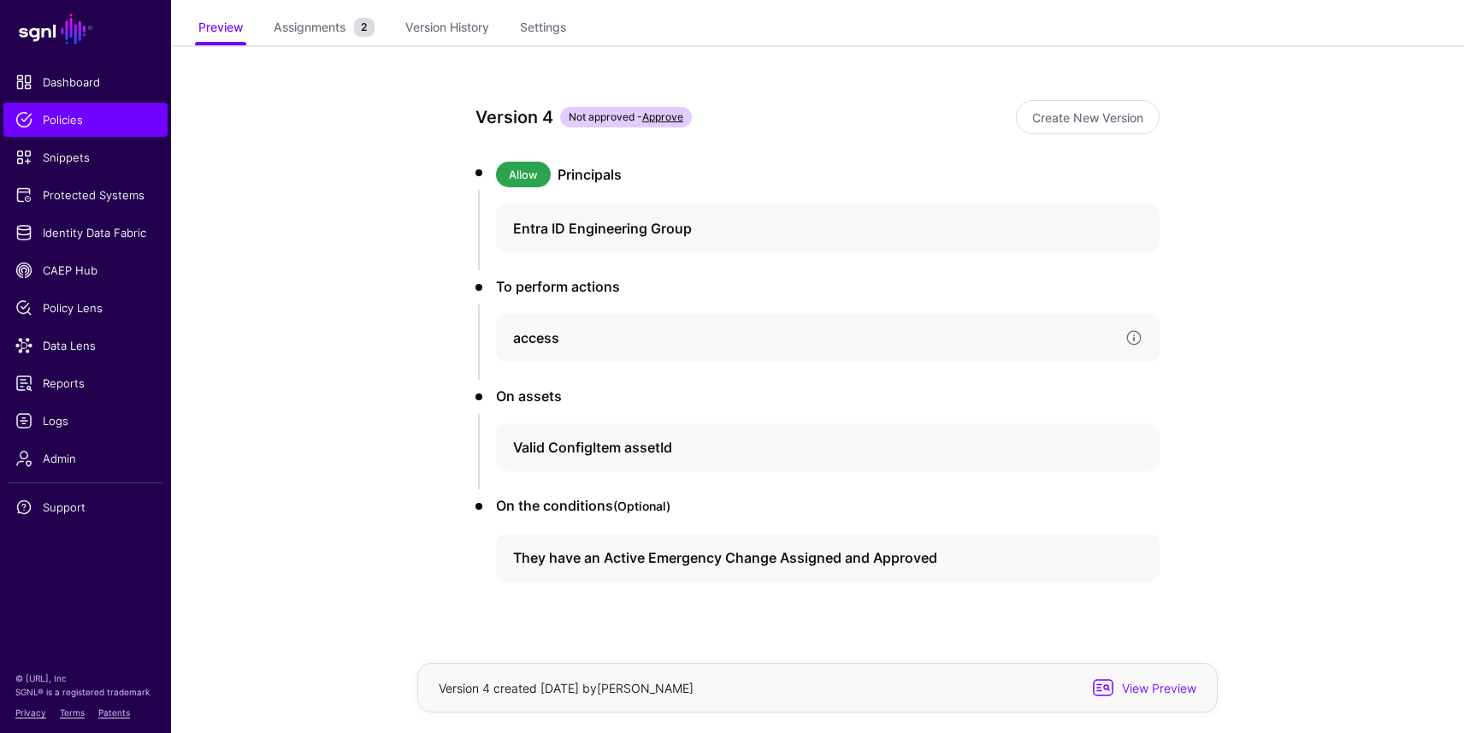
scroll to position [115, 0]
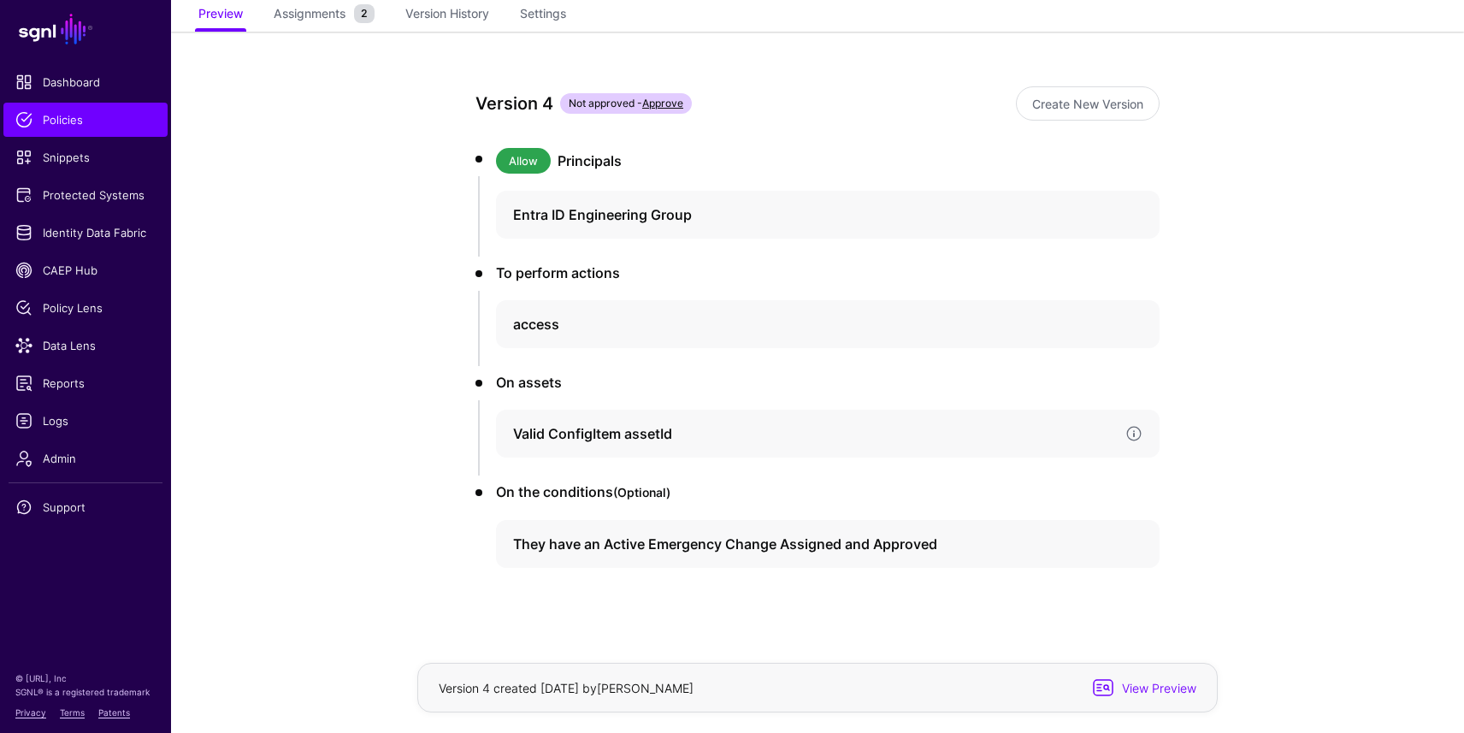
click at [570, 436] on h4 "Valid ConfigItem assetId" at bounding box center [812, 433] width 599 height 21
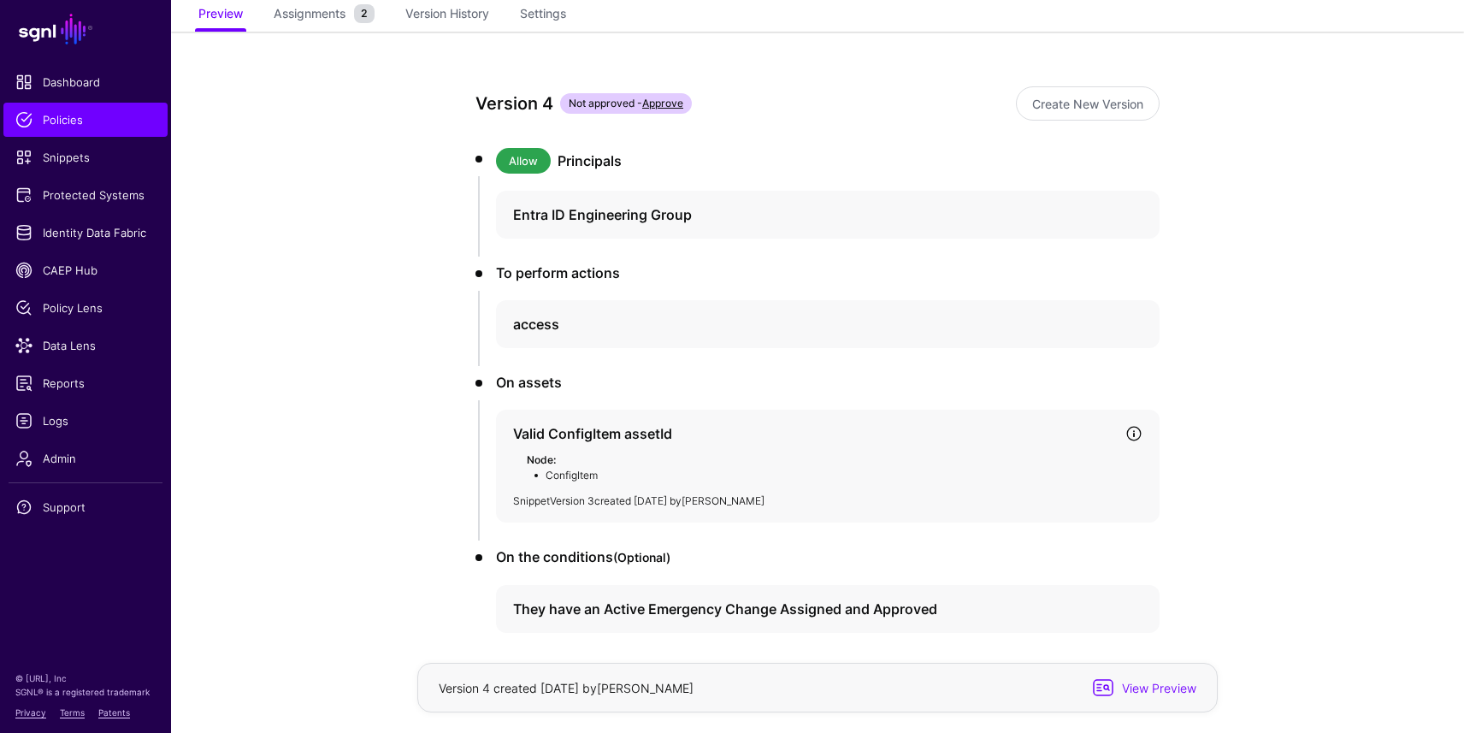
click at [570, 499] on link "Version 3" at bounding box center [572, 500] width 44 height 13
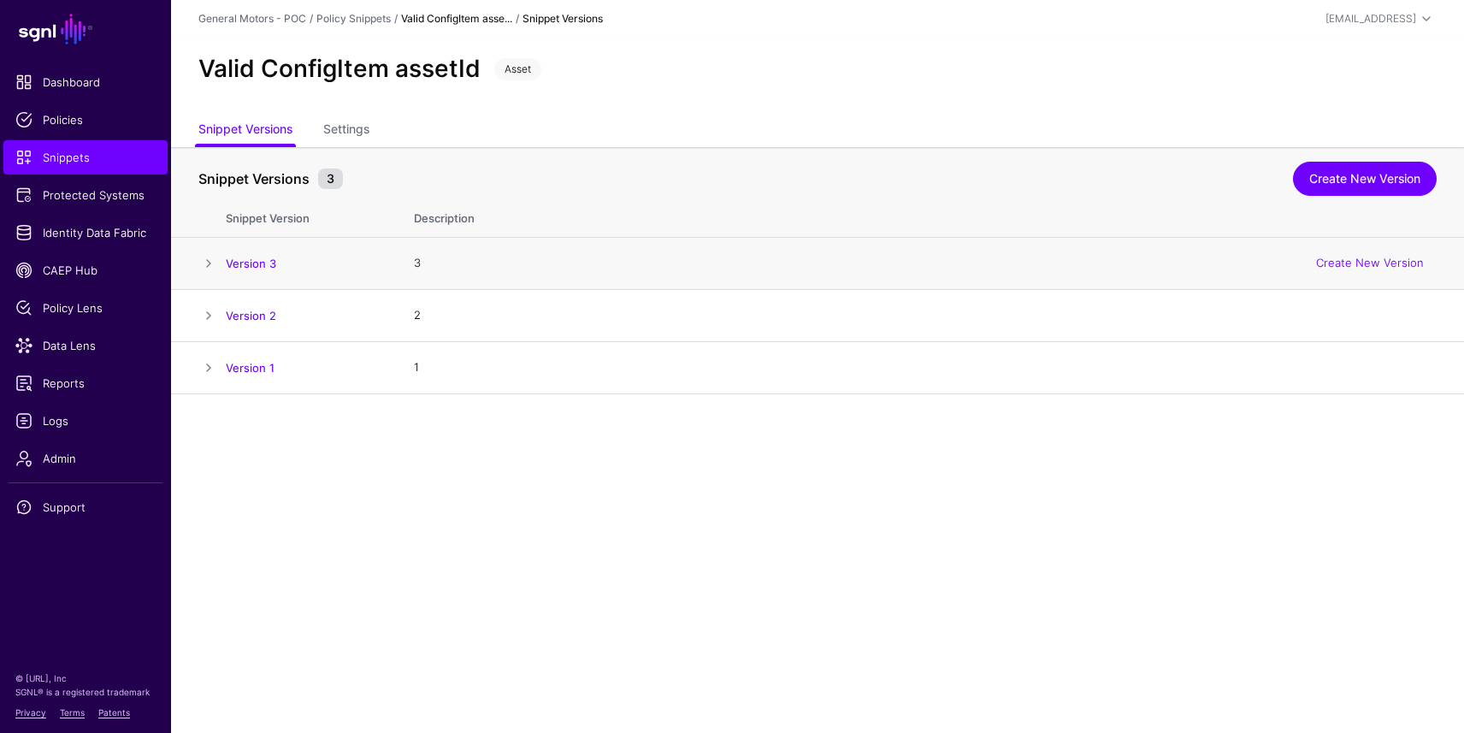
click at [210, 264] on span at bounding box center [208, 263] width 21 height 21
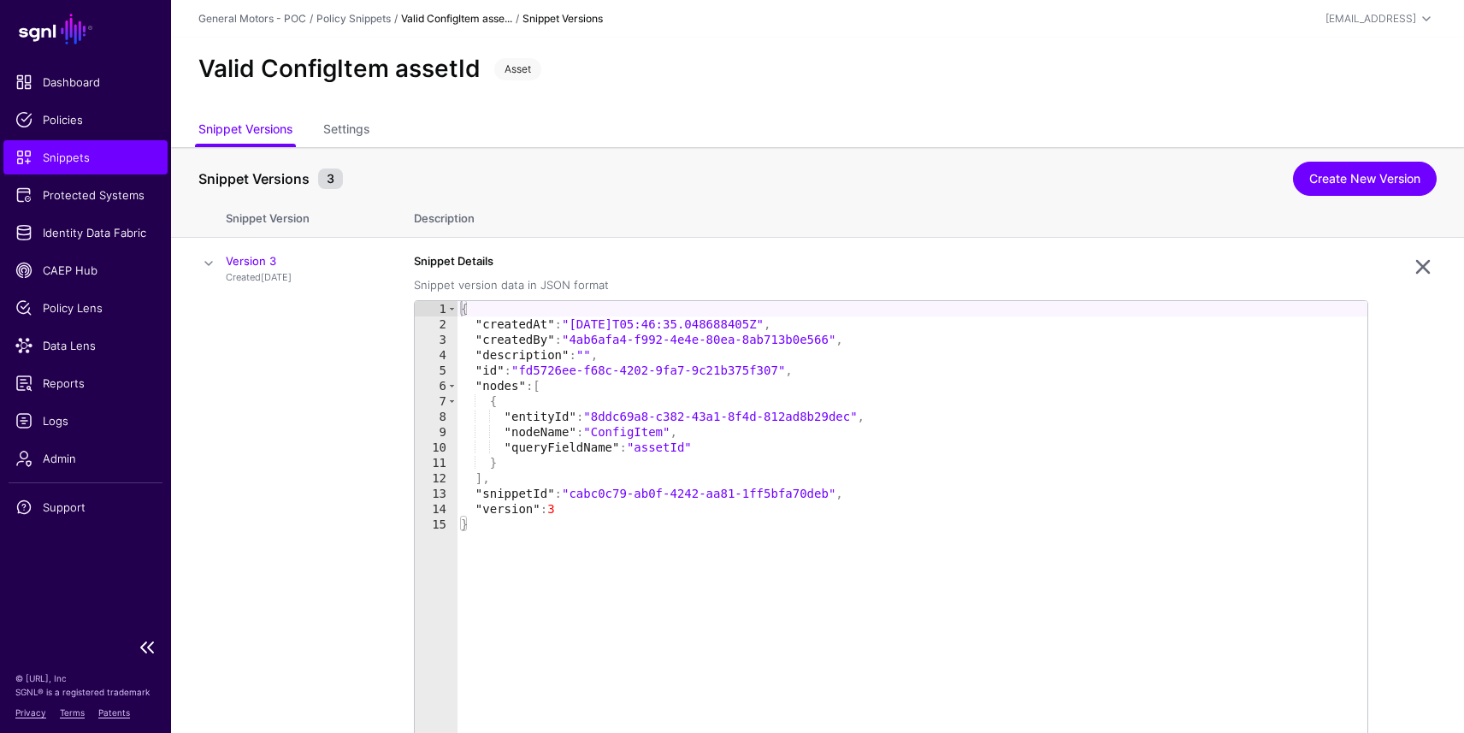
click at [69, 163] on span "Snippets" at bounding box center [85, 157] width 140 height 17
